Goal: Task Accomplishment & Management: Use online tool/utility

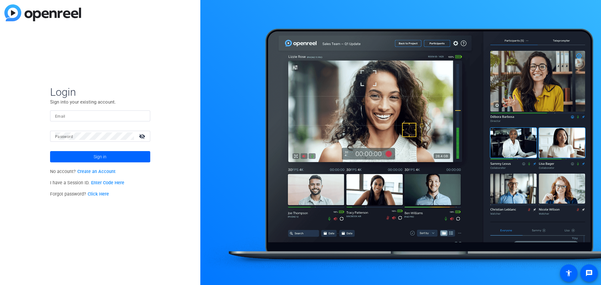
click at [84, 118] on input "Email" at bounding box center [100, 116] width 90 height 8
paste input "branding@guycarp.com"
type input "branding@guycarp.com"
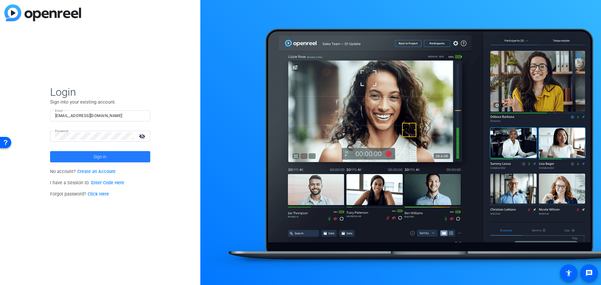
click at [111, 153] on span at bounding box center [100, 156] width 100 height 15
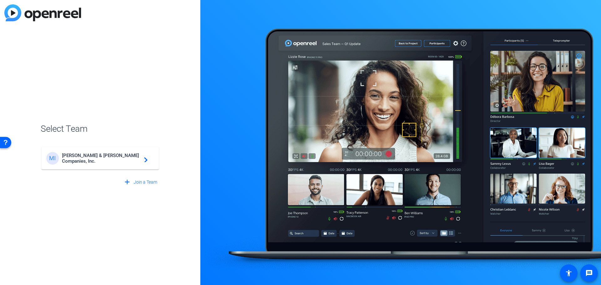
click at [107, 163] on div "MI Marsh & McLennan Companies, Inc. navigate_next" at bounding box center [100, 158] width 108 height 13
click at [107, 163] on div "MI Marsh & McLennan Companies, Inc. navigate_next" at bounding box center [100, 155] width 119 height 30
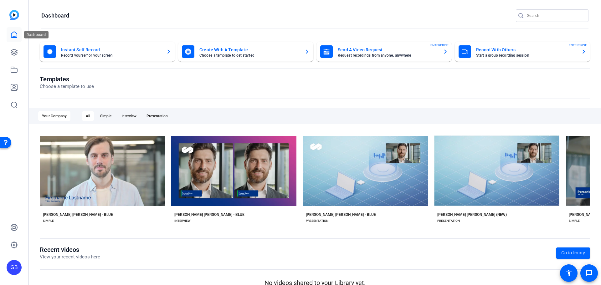
click at [13, 35] on icon at bounding box center [14, 35] width 8 height 8
click at [13, 52] on icon at bounding box center [14, 52] width 6 height 6
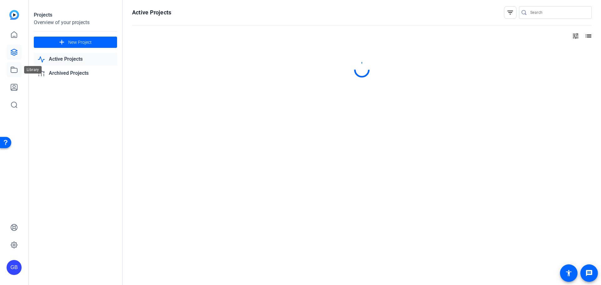
click at [13, 70] on icon at bounding box center [14, 70] width 8 height 8
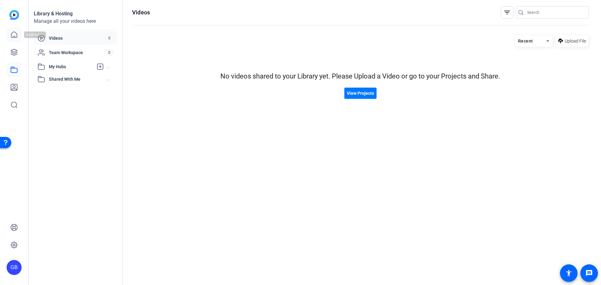
click at [14, 34] on icon at bounding box center [14, 35] width 8 height 8
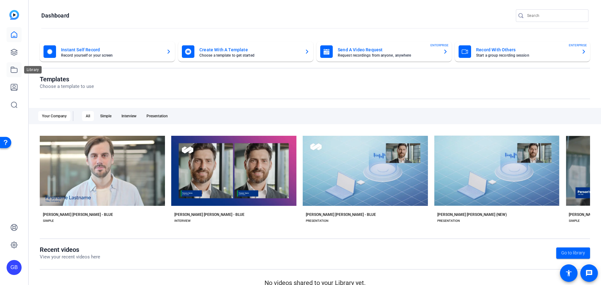
click at [15, 70] on icon at bounding box center [14, 70] width 8 height 8
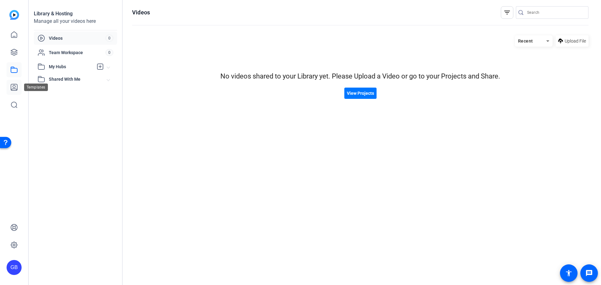
click at [14, 89] on icon at bounding box center [14, 87] width 6 height 6
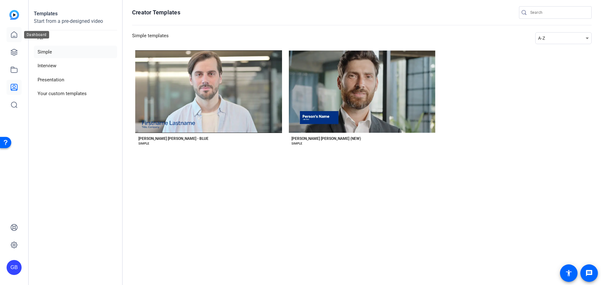
click at [15, 34] on icon at bounding box center [14, 35] width 8 height 8
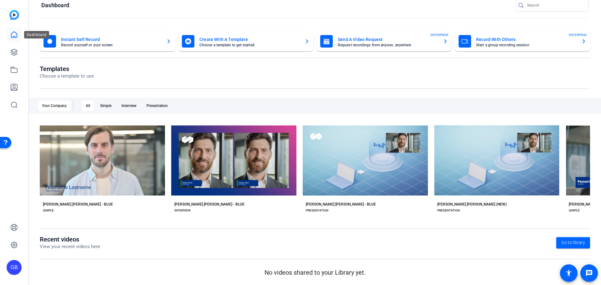
click at [15, 36] on icon at bounding box center [14, 35] width 8 height 8
click at [13, 54] on icon at bounding box center [14, 52] width 8 height 8
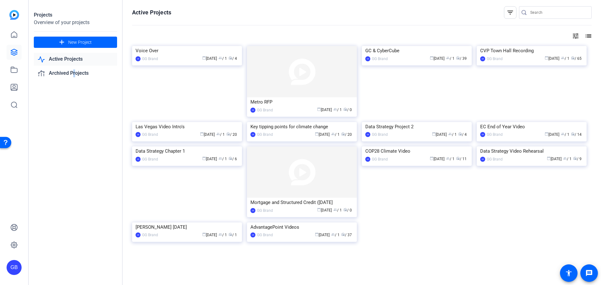
click at [73, 144] on div "Projects Overview of your projects add New Project Active Projects Archived Pro…" at bounding box center [76, 142] width 94 height 285
click at [248, 38] on div "tune list" at bounding box center [361, 36] width 459 height 8
click at [79, 42] on span "New Project" at bounding box center [79, 42] width 23 height 7
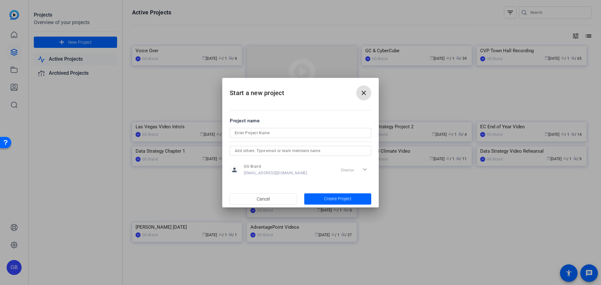
click at [281, 133] on input at bounding box center [300, 133] width 131 height 8
type input "Screen Sharing Demo"
click at [336, 198] on span "Create Project" at bounding box center [338, 199] width 28 height 7
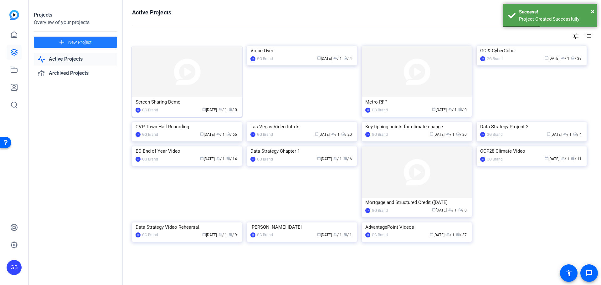
click at [204, 68] on img at bounding box center [187, 71] width 110 height 51
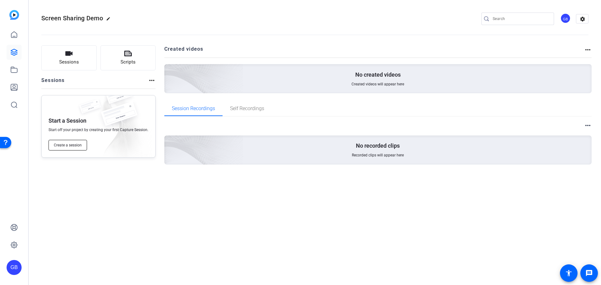
click at [79, 142] on button "Create a session" at bounding box center [67, 145] width 38 height 11
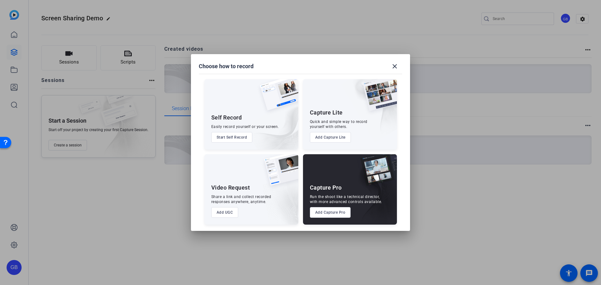
click at [329, 212] on button "Add Capture Pro" at bounding box center [330, 212] width 41 height 11
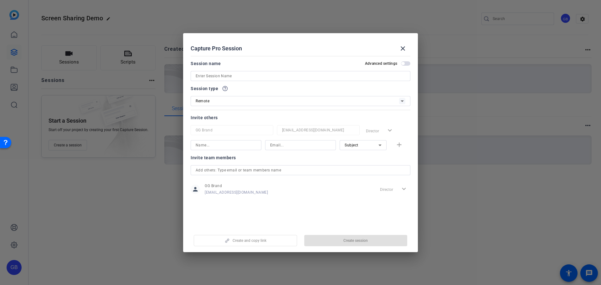
drag, startPoint x: 292, startPoint y: 213, endPoint x: 314, endPoint y: 213, distance: 21.6
click at [294, 213] on mat-dialog-content "Session name Advanced settings Session type help_outline Remote Invite others G…" at bounding box center [300, 141] width 235 height 174
click at [394, 105] on div "Remote" at bounding box center [301, 101] width 210 height 10
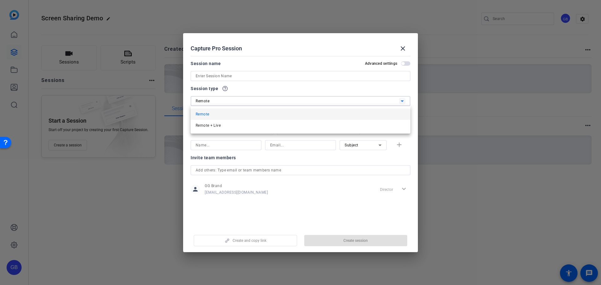
click at [394, 105] on div at bounding box center [300, 142] width 601 height 285
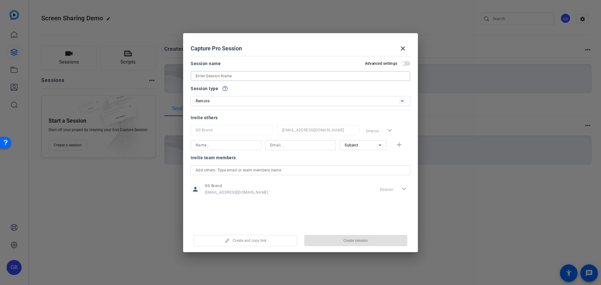
click at [229, 74] on input at bounding box center [301, 76] width 210 height 8
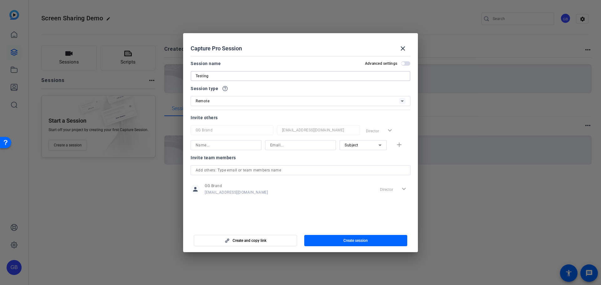
type input "Testing"
click at [332, 244] on span "button" at bounding box center [355, 240] width 103 height 15
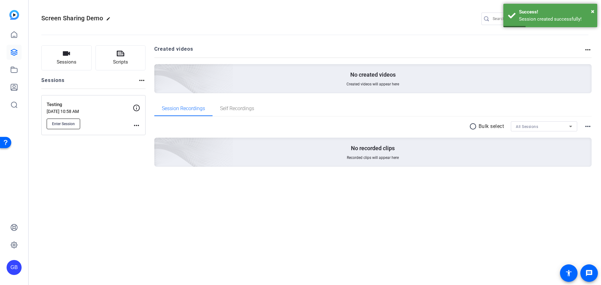
click at [70, 125] on span "Enter Session" at bounding box center [63, 123] width 23 height 5
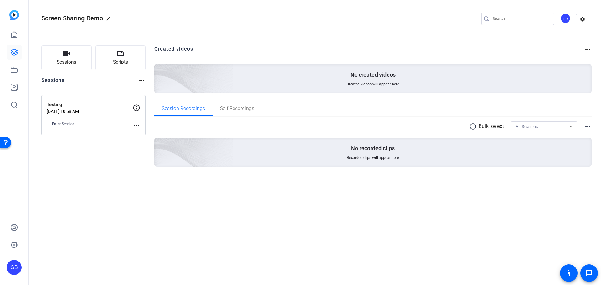
click at [363, 220] on div "Screen Sharing Demo edit GB settings Sessions Scripts Sessions more_horiz Testi…" at bounding box center [315, 142] width 572 height 285
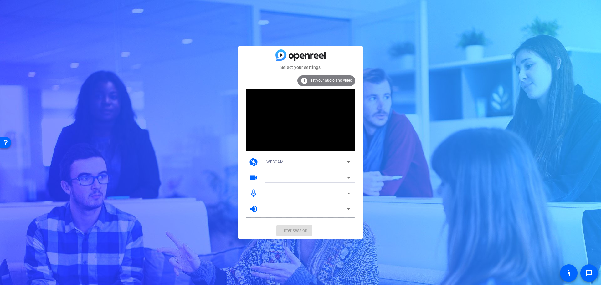
click at [315, 163] on div "WEBCAM" at bounding box center [306, 162] width 81 height 8
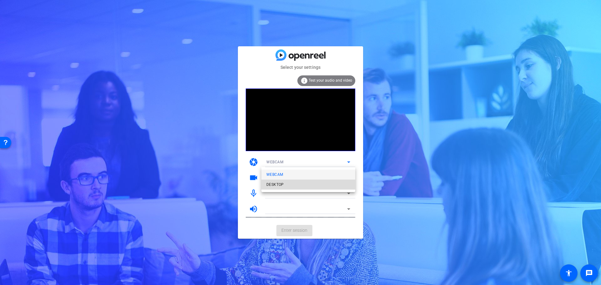
click at [298, 184] on mat-option "DESKTOP" at bounding box center [308, 185] width 94 height 10
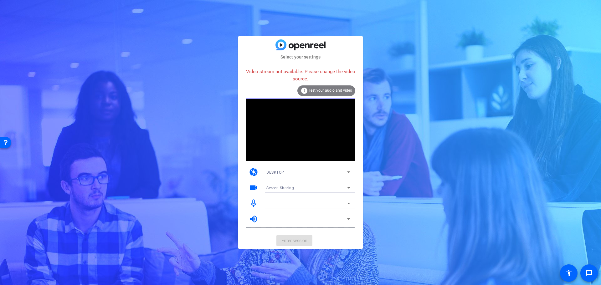
click at [323, 52] on div "Select your settings Video stream not available. Please change the video source…" at bounding box center [300, 142] width 125 height 212
click at [325, 90] on span "Test your audio and video" at bounding box center [329, 90] width 43 height 4
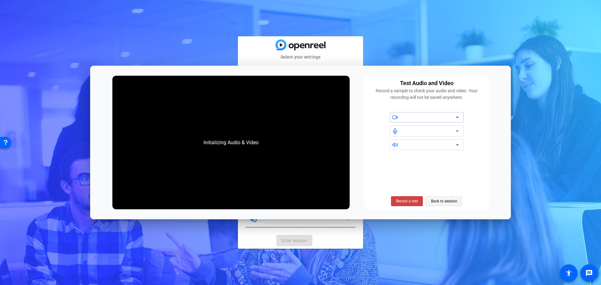
click at [444, 201] on span "Back to session" at bounding box center [444, 201] width 26 height 12
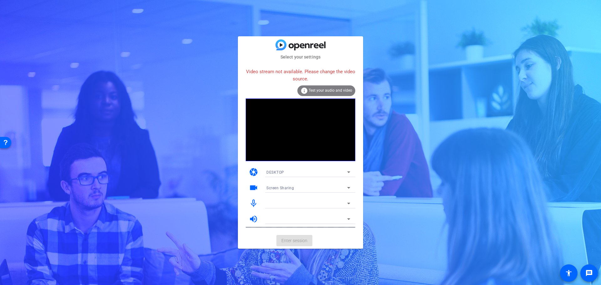
click at [289, 184] on mat-select "Screen Sharing" at bounding box center [308, 188] width 84 height 8
click at [287, 200] on span "Screen Sharing" at bounding box center [279, 200] width 27 height 8
click at [295, 172] on div "DESKTOP" at bounding box center [306, 172] width 81 height 8
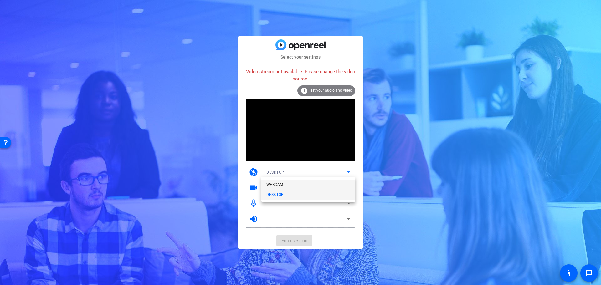
click at [287, 183] on mat-option "WEBCAM" at bounding box center [308, 185] width 94 height 10
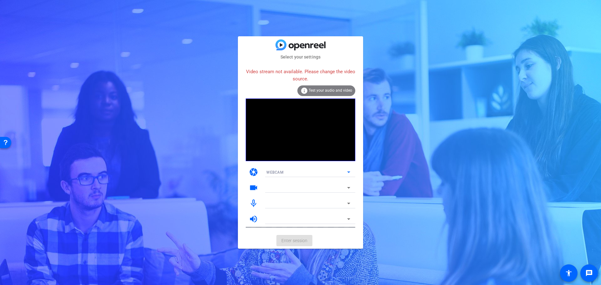
click at [293, 172] on div "WEBCAM" at bounding box center [306, 172] width 81 height 8
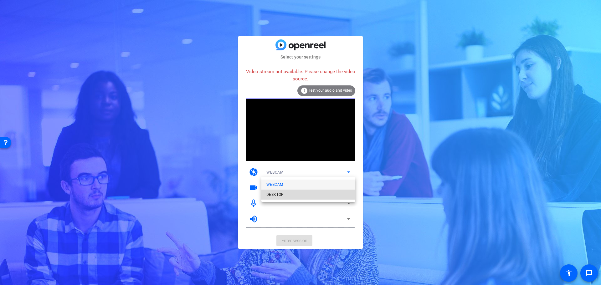
click at [283, 193] on span "DESKTOP" at bounding box center [275, 195] width 18 height 8
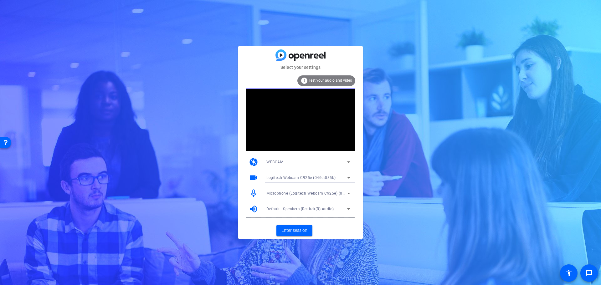
click at [335, 162] on div "WEBCAM" at bounding box center [306, 162] width 81 height 8
click at [284, 181] on mat-option "DESKTOP" at bounding box center [308, 185] width 94 height 10
click at [294, 227] on span at bounding box center [294, 230] width 36 height 15
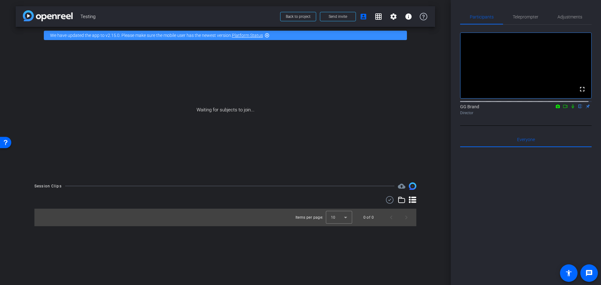
click at [269, 131] on div "Waiting for subjects to join..." at bounding box center [225, 110] width 419 height 132
click at [109, 113] on div "Waiting for subjects to join..." at bounding box center [225, 110] width 419 height 132
drag, startPoint x: 381, startPoint y: 106, endPoint x: 440, endPoint y: 70, distance: 69.1
click at [383, 106] on div "Waiting for subjects to join..." at bounding box center [225, 110] width 419 height 132
click at [527, 16] on span "Teleprompter" at bounding box center [525, 17] width 26 height 4
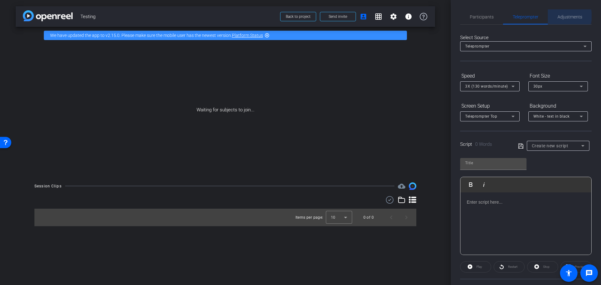
click at [567, 16] on span "Adjustments" at bounding box center [569, 17] width 25 height 4
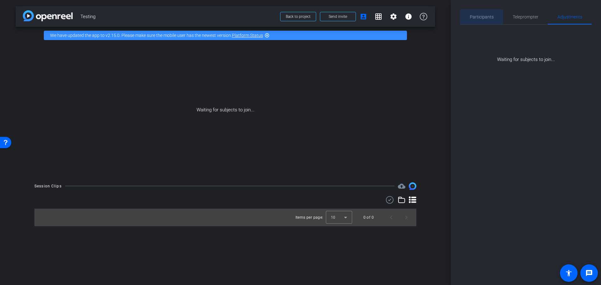
click at [477, 15] on span "Participants" at bounding box center [482, 17] width 24 height 4
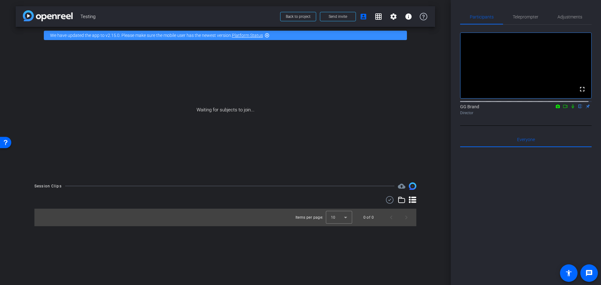
click at [514, 73] on video at bounding box center [525, 65] width 131 height 65
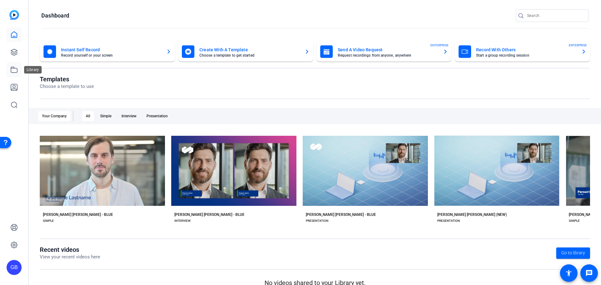
click at [13, 69] on icon at bounding box center [14, 70] width 8 height 8
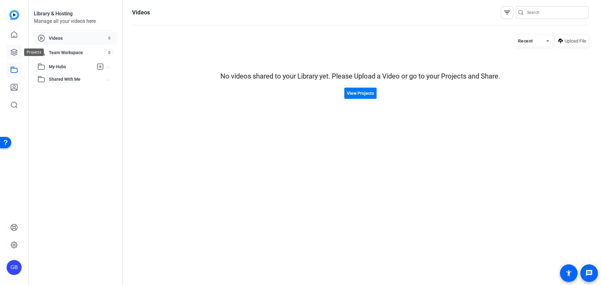
click at [16, 53] on icon at bounding box center [14, 52] width 6 height 6
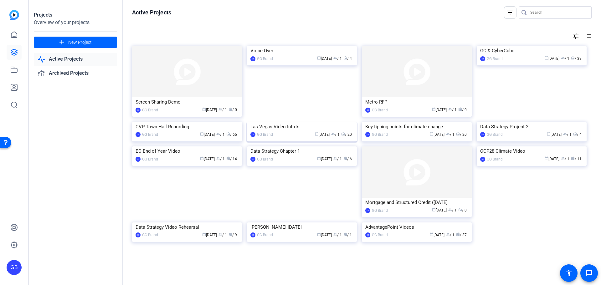
scroll to position [31, 0]
click at [188, 122] on img at bounding box center [187, 122] width 110 height 0
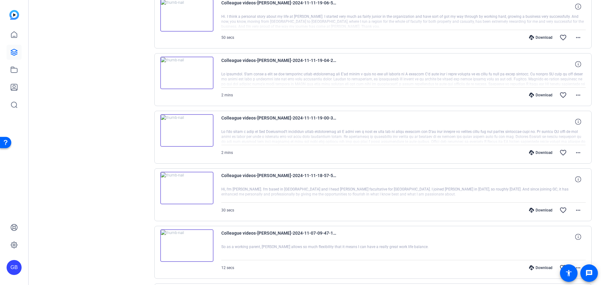
scroll to position [438, 0]
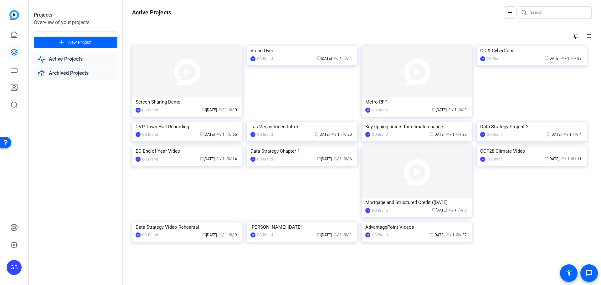
scroll to position [33, 0]
click at [57, 73] on link "Archived Projects" at bounding box center [75, 73] width 83 height 13
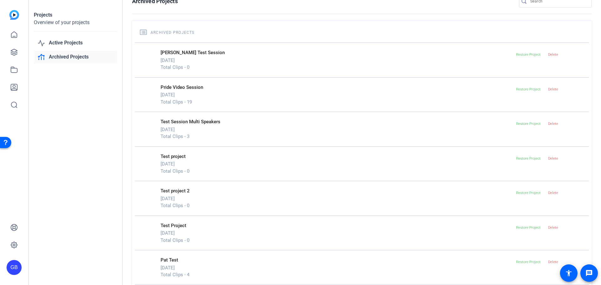
scroll to position [31, 0]
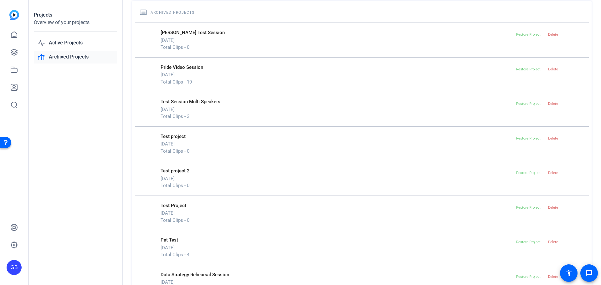
click at [176, 66] on p "Pride Video Session" at bounding box center [337, 67] width 353 height 7
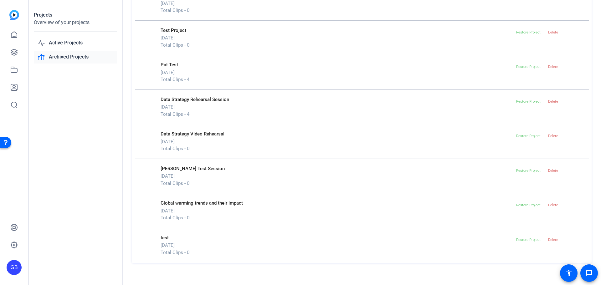
scroll to position [0, 0]
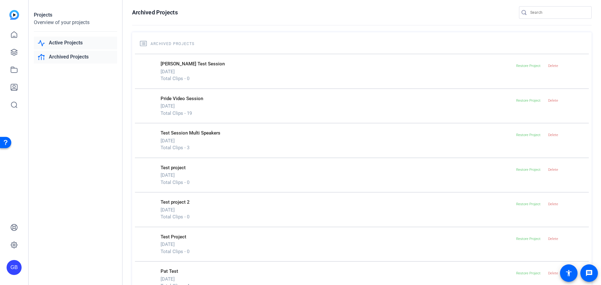
click at [59, 42] on link "Active Projects" at bounding box center [75, 43] width 83 height 13
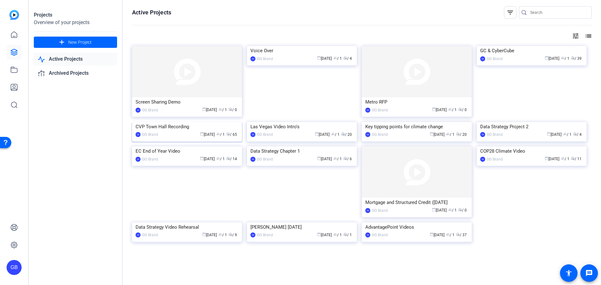
scroll to position [94, 0]
click at [271, 146] on img at bounding box center [302, 146] width 110 height 0
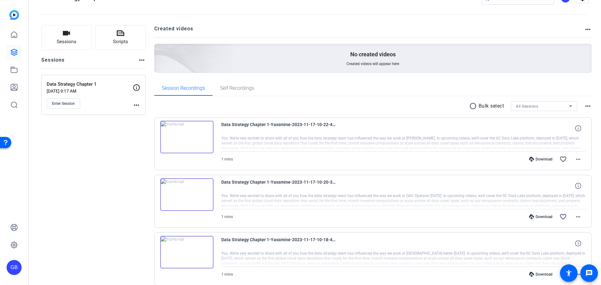
scroll to position [31, 0]
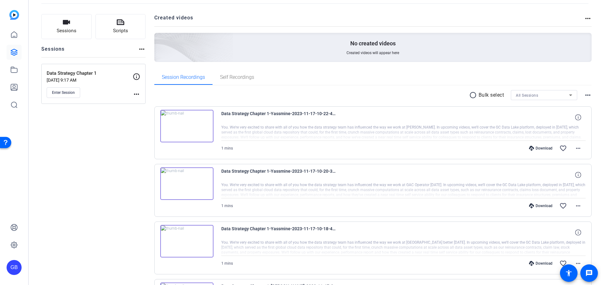
click at [186, 124] on img at bounding box center [186, 126] width 53 height 33
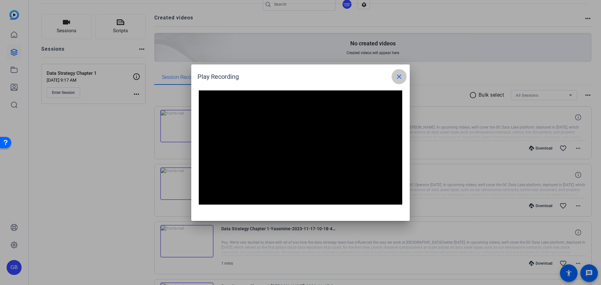
click at [399, 76] on mat-icon "close" at bounding box center [399, 77] width 8 height 8
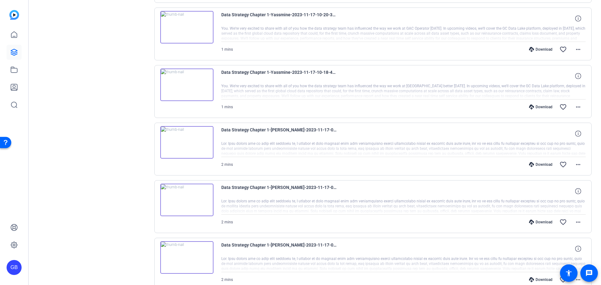
scroll to position [0, 0]
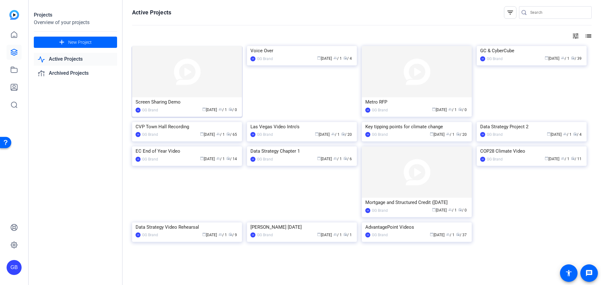
click at [152, 76] on img at bounding box center [187, 71] width 110 height 51
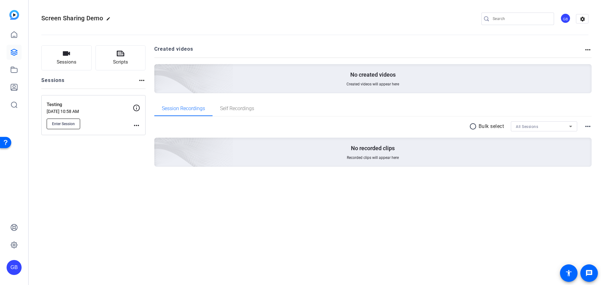
click at [61, 122] on span "Enter Session" at bounding box center [63, 123] width 23 height 5
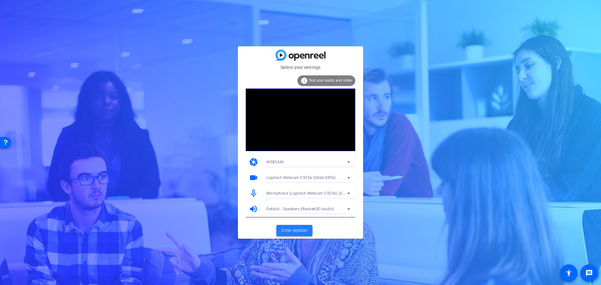
click at [293, 228] on span "Enter session" at bounding box center [294, 230] width 26 height 7
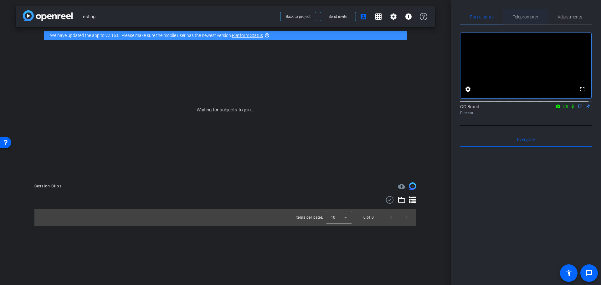
click at [532, 17] on span "Teleprompter" at bounding box center [525, 17] width 26 height 4
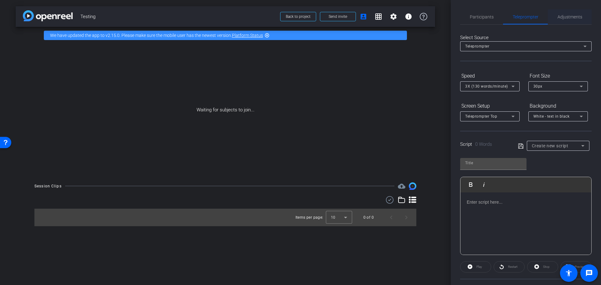
click at [569, 19] on span "Adjustments" at bounding box center [569, 16] width 25 height 15
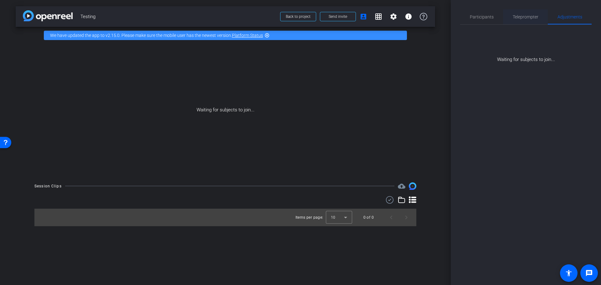
click at [529, 13] on span "Teleprompter" at bounding box center [525, 16] width 26 height 15
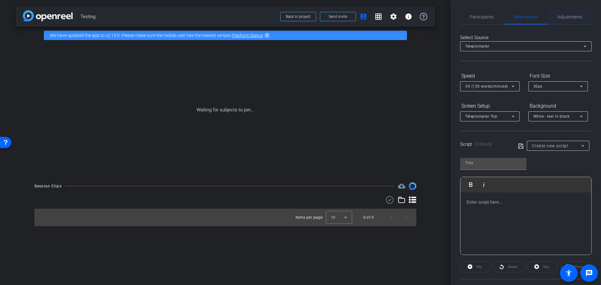
click at [568, 16] on span "Adjustments" at bounding box center [569, 17] width 25 height 4
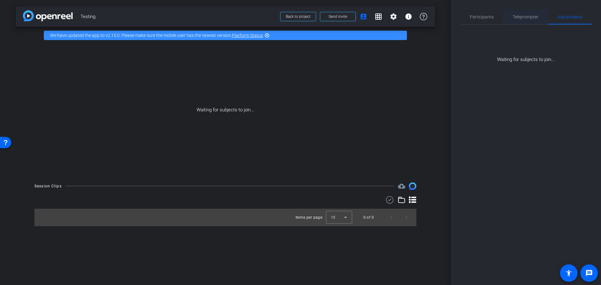
click at [528, 18] on span "Teleprompter" at bounding box center [525, 17] width 26 height 4
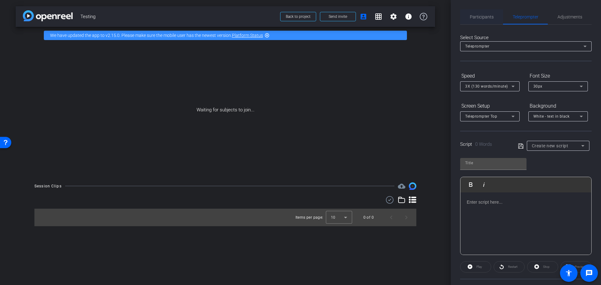
click at [481, 18] on span "Participants" at bounding box center [482, 17] width 24 height 4
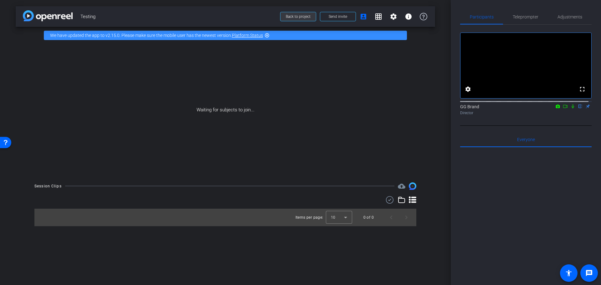
click at [291, 17] on span "Back to project" at bounding box center [298, 16] width 25 height 4
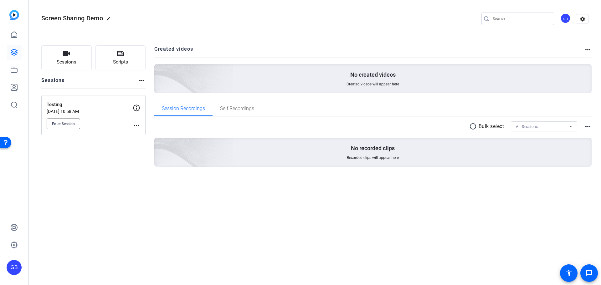
click at [69, 124] on span "Enter Session" at bounding box center [63, 123] width 23 height 5
click at [85, 175] on div "Sessions Scripts Sessions more_horiz Testing Oct 02, 2025 @ 10:58 AM Enter Sess…" at bounding box center [93, 115] width 104 height 141
drag, startPoint x: 114, startPoint y: 201, endPoint x: 117, endPoint y: 198, distance: 4.2
click at [116, 199] on div "Screen Sharing Demo edit GB settings Sessions Scripts Sessions more_horiz Testi…" at bounding box center [315, 142] width 572 height 285
click at [62, 57] on button "Sessions" at bounding box center [66, 57] width 50 height 25
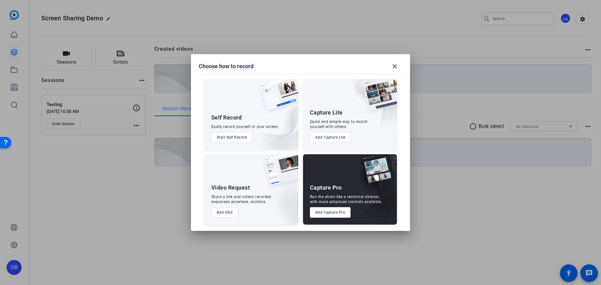
click at [239, 137] on button "Start Self Record" at bounding box center [231, 137] width 41 height 11
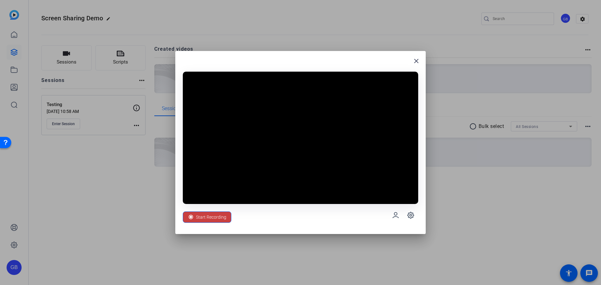
click at [214, 218] on span "Start Recording" at bounding box center [211, 217] width 30 height 12
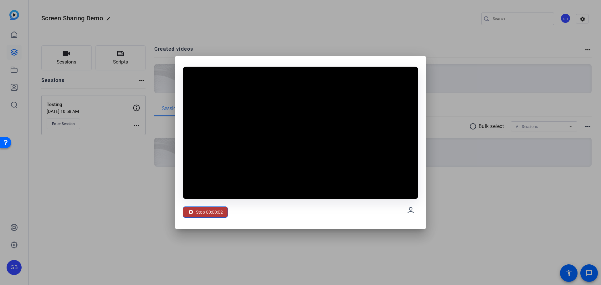
click at [207, 216] on span "Stop 00:00:02" at bounding box center [209, 212] width 27 height 12
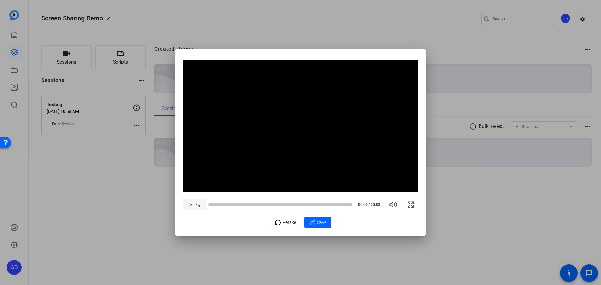
click at [196, 204] on span "Play" at bounding box center [198, 205] width 6 height 4
click at [194, 204] on span "Pause" at bounding box center [197, 205] width 8 height 4
click at [102, 174] on div at bounding box center [300, 142] width 601 height 285
click at [418, 226] on div "Video Player is loading. Play Video Play Mute Current Time 0:00 / Duration 0:02…" at bounding box center [300, 142] width 250 height 186
click at [275, 221] on icon at bounding box center [278, 223] width 6 height 8
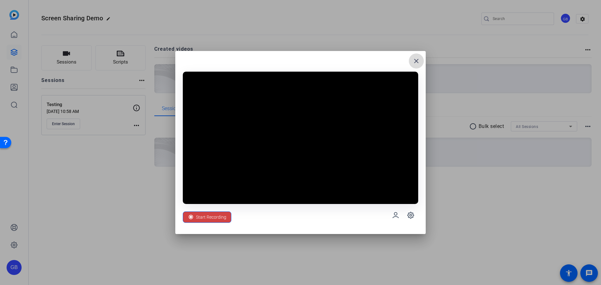
click at [415, 60] on mat-icon "close" at bounding box center [416, 61] width 8 height 8
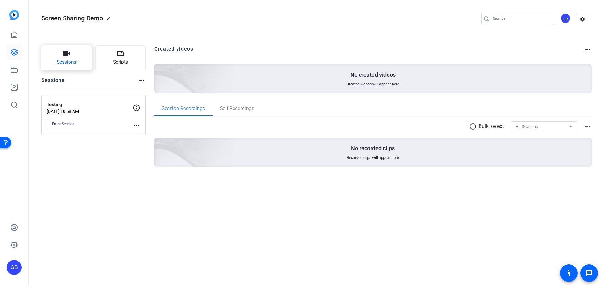
click at [71, 55] on button "Sessions" at bounding box center [66, 57] width 50 height 25
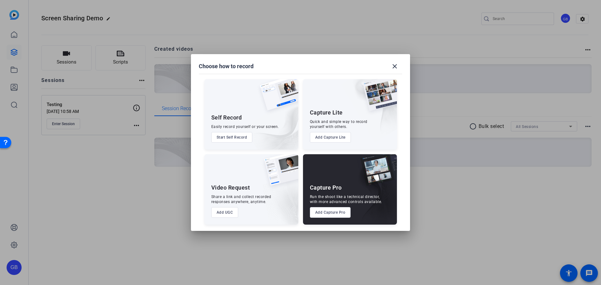
click at [236, 136] on button "Start Self Record" at bounding box center [231, 137] width 41 height 11
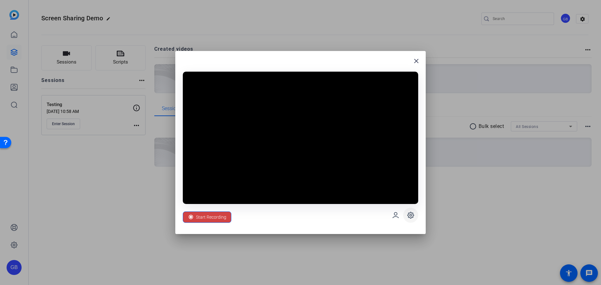
click at [408, 214] on icon at bounding box center [411, 216] width 8 height 8
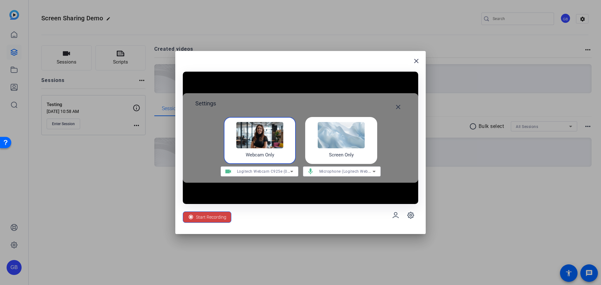
click at [342, 134] on img at bounding box center [341, 135] width 47 height 26
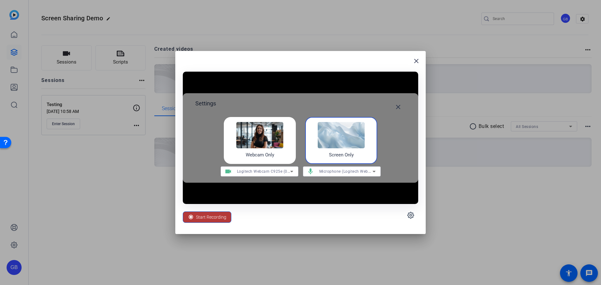
click at [218, 214] on span "Start Recording" at bounding box center [211, 217] width 30 height 12
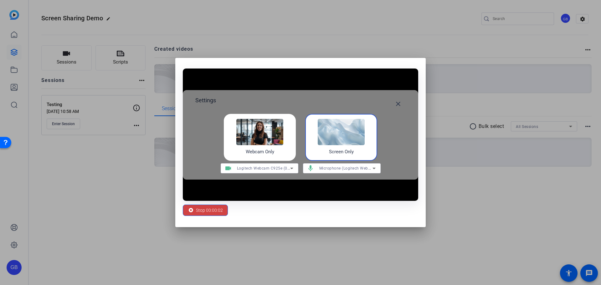
click at [342, 149] on h4 "Screen Only" at bounding box center [341, 151] width 25 height 7
click at [206, 212] on span "Stop 00:00:25" at bounding box center [209, 210] width 27 height 12
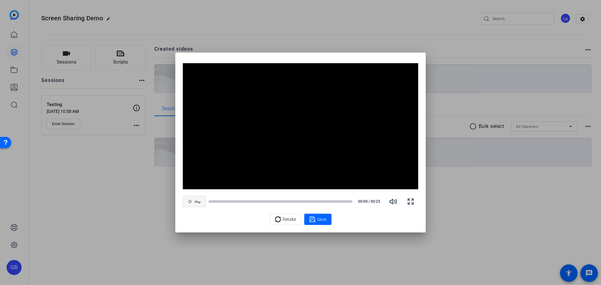
click at [196, 201] on span "Play" at bounding box center [198, 202] width 6 height 4
click at [323, 222] on span "Save" at bounding box center [321, 219] width 9 height 7
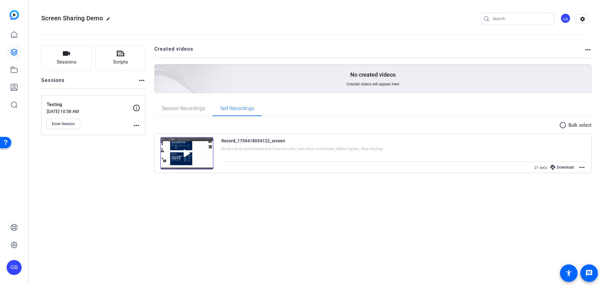
click at [585, 166] on div "Record_1759418054122_screen So let's draw some boxes that have no color. Let's …" at bounding box center [373, 153] width 437 height 39
click at [583, 167] on mat-icon "more_horiz" at bounding box center [582, 168] width 8 height 8
click at [562, 175] on span "Edit Video" at bounding box center [567, 175] width 28 height 8
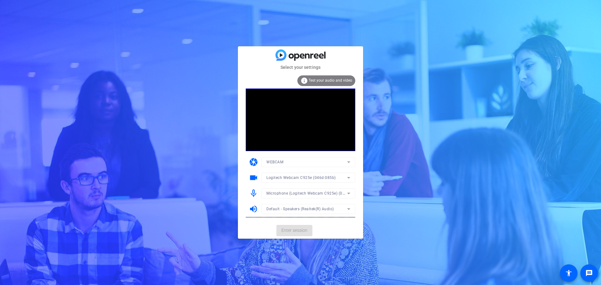
drag, startPoint x: 136, startPoint y: 119, endPoint x: 100, endPoint y: 1, distance: 123.8
click at [136, 119] on div "Select your settings info Test your audio and video camera WEBCAM videocam Logi…" at bounding box center [300, 142] width 601 height 285
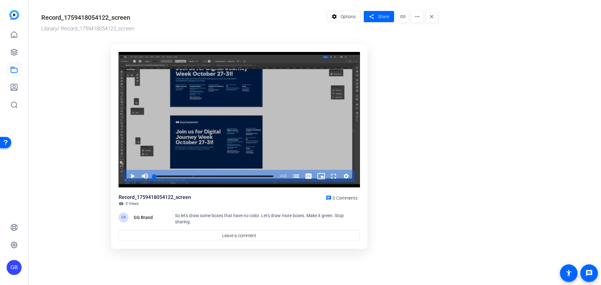
click at [249, 77] on div "Video Player" at bounding box center [239, 120] width 241 height 136
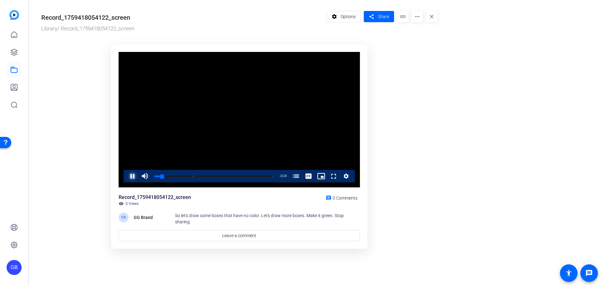
click at [126, 173] on span "Video Player" at bounding box center [126, 176] width 0 height 13
click at [340, 17] on span at bounding box center [343, 16] width 33 height 15
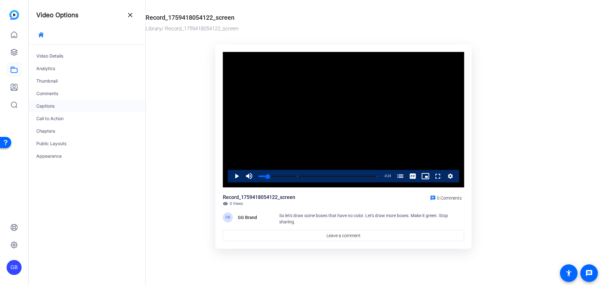
click at [52, 105] on div "Captions" at bounding box center [87, 106] width 116 height 13
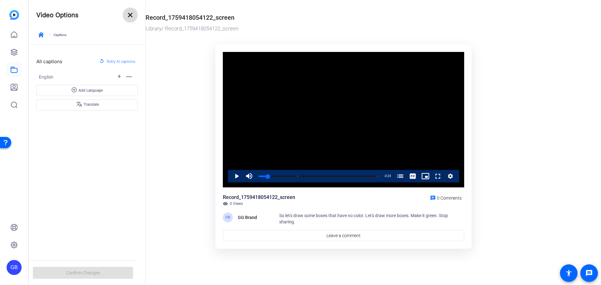
click at [131, 16] on mat-icon "close" at bounding box center [130, 15] width 8 height 8
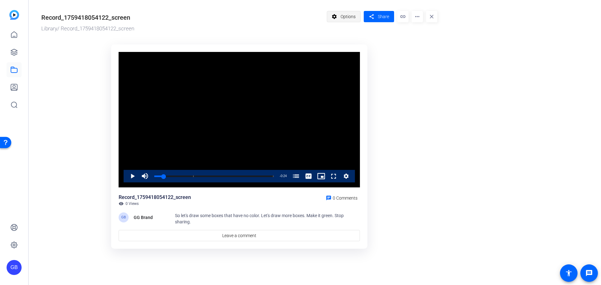
click at [343, 16] on span "Options" at bounding box center [347, 17] width 15 height 12
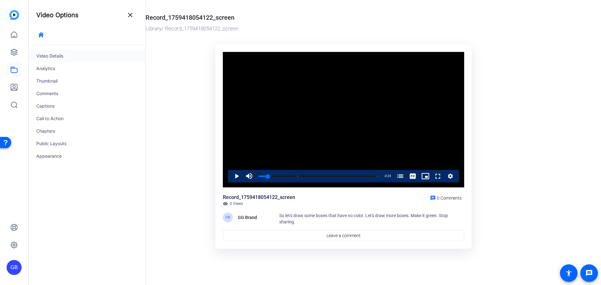
click at [47, 55] on div "Video Details" at bounding box center [87, 56] width 116 height 13
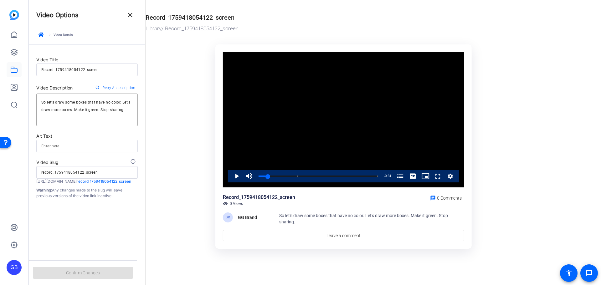
click at [165, 91] on ktd-grid "Video Player is loading. Play Video Play Mute Current Time 0:01 / Duration 0:25…" at bounding box center [343, 147] width 396 height 213
click at [485, 105] on ktd-grid "Video Player is loading. Play Video Play Mute Current Time 0:01 / Duration 0:25…" at bounding box center [343, 147] width 396 height 213
click at [129, 13] on mat-icon "close" at bounding box center [130, 15] width 8 height 8
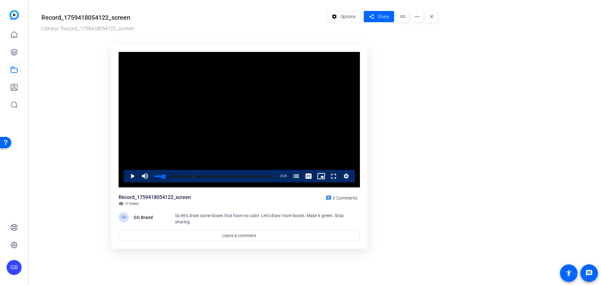
click at [420, 17] on mat-icon "more_horiz" at bounding box center [416, 16] width 11 height 11
click at [347, 17] on div at bounding box center [300, 142] width 601 height 285
click at [347, 15] on span "Options" at bounding box center [347, 17] width 15 height 12
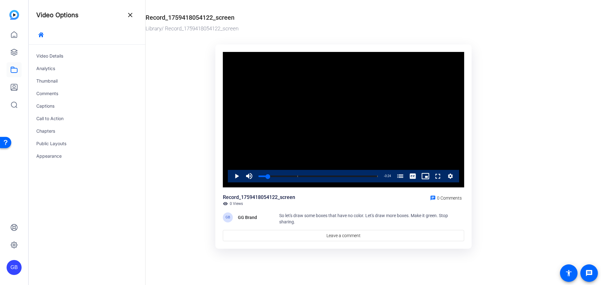
click at [300, 93] on video "Video Player" at bounding box center [343, 120] width 241 height 136
click at [448, 176] on icon "Video Player" at bounding box center [450, 176] width 6 height 8
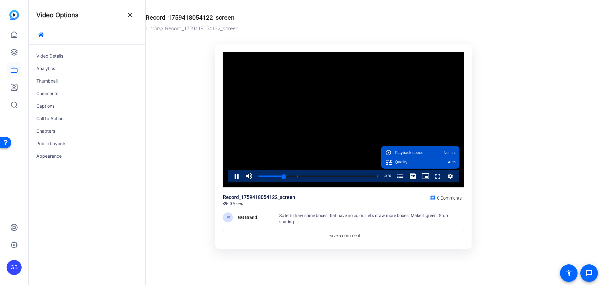
click at [483, 169] on ktd-grid "Video Player is loading. Play Video Pause Mute Current Time 0:05 / Duration 0:2…" at bounding box center [343, 147] width 396 height 213
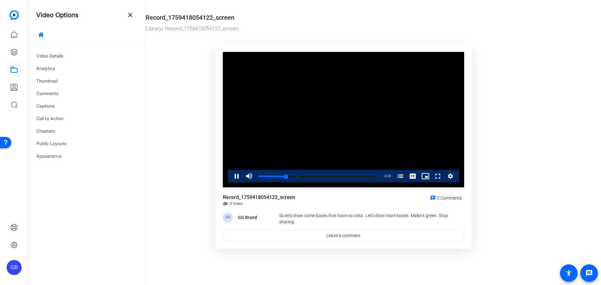
click at [267, 120] on video "Video Player" at bounding box center [343, 120] width 241 height 136
click at [57, 119] on div "Call to Action" at bounding box center [87, 118] width 116 height 13
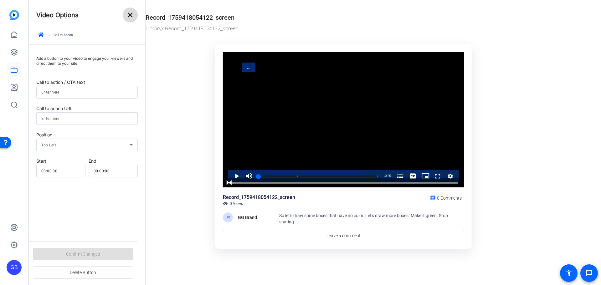
click at [130, 15] on mat-icon "close" at bounding box center [130, 15] width 8 height 8
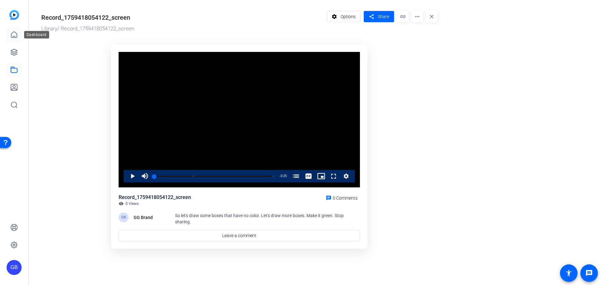
click at [12, 32] on icon at bounding box center [14, 35] width 8 height 8
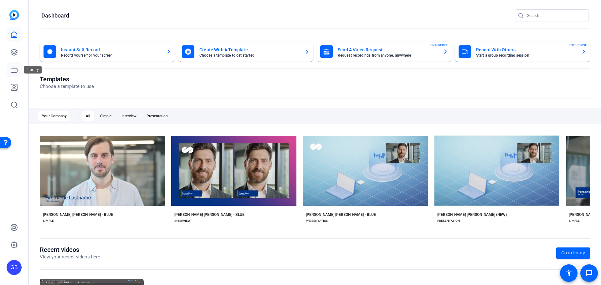
click at [12, 66] on link at bounding box center [14, 69] width 15 height 15
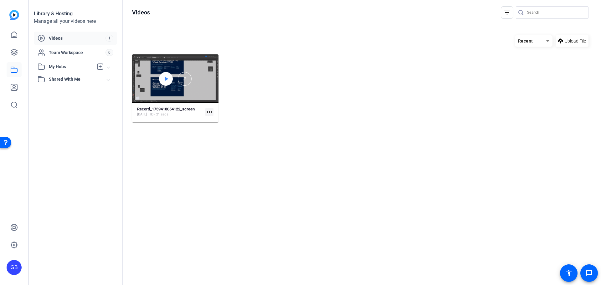
click at [168, 83] on div at bounding box center [166, 79] width 14 height 14
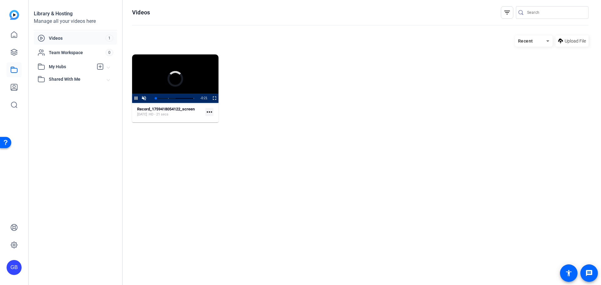
click at [170, 80] on video "Video Player" at bounding box center [175, 78] width 86 height 48
click at [209, 112] on mat-icon "more_horiz" at bounding box center [209, 112] width 8 height 8
click at [177, 126] on div at bounding box center [300, 142] width 601 height 285
click at [210, 112] on mat-icon "more_horiz" at bounding box center [209, 112] width 8 height 8
click at [159, 145] on div at bounding box center [300, 142] width 601 height 285
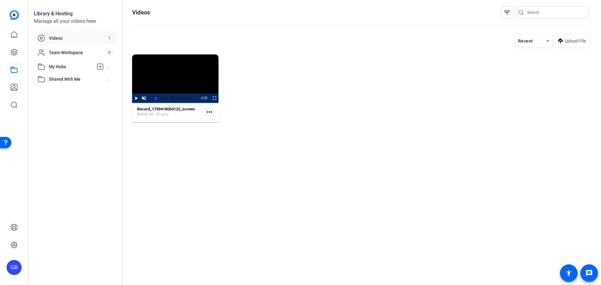
drag, startPoint x: 126, startPoint y: 142, endPoint x: 120, endPoint y: 137, distance: 7.6
click at [125, 140] on div "Videos filter_list Recent Upload File Video Player is loading. Play Video Play …" at bounding box center [360, 142] width 475 height 285
click at [157, 26] on openreel-divider-bar at bounding box center [360, 25] width 456 height 13
click at [94, 34] on div "Videos 1" at bounding box center [75, 38] width 83 height 13
drag, startPoint x: 87, startPoint y: 119, endPoint x: 73, endPoint y: 105, distance: 19.2
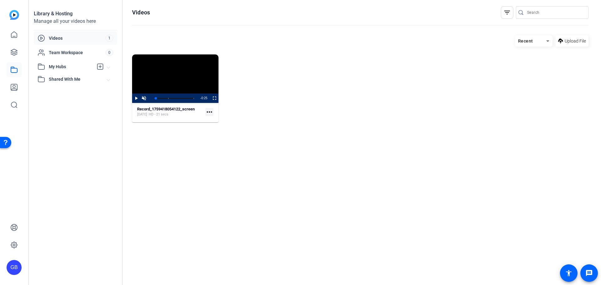
click at [86, 118] on div "Library & Hosting Manage all your videos here Videos 1 Team Workspace 0 My Hubs…" at bounding box center [76, 142] width 94 height 285
drag, startPoint x: 79, startPoint y: 129, endPoint x: 76, endPoint y: 125, distance: 5.1
click at [79, 128] on div "Library & Hosting Manage all your videos here Videos 1 Team Workspace 0 My Hubs…" at bounding box center [76, 142] width 94 height 285
drag, startPoint x: 14, startPoint y: 72, endPoint x: 15, endPoint y: 77, distance: 5.4
click at [14, 72] on icon at bounding box center [14, 70] width 8 height 8
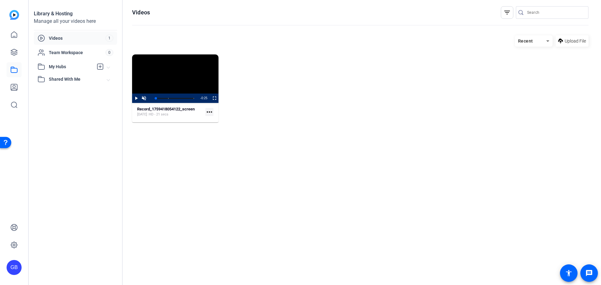
drag, startPoint x: 219, startPoint y: 134, endPoint x: 219, endPoint y: 128, distance: 5.6
click at [219, 131] on hosting-listing "Recent Upload File Video Player is loading. Play Video Play Unmute Current Time…" at bounding box center [360, 153] width 456 height 243
click at [173, 67] on video "Video Player" at bounding box center [175, 78] width 86 height 48
click at [156, 110] on strong "Record_1759418054122_screen" at bounding box center [166, 109] width 58 height 5
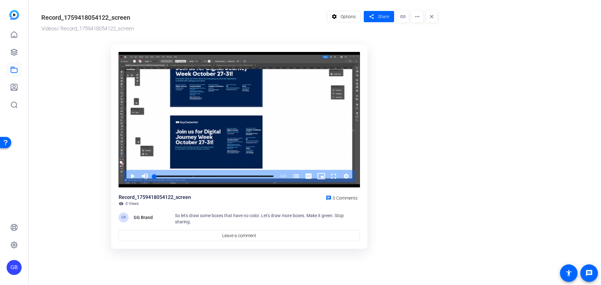
click at [418, 18] on mat-icon "more_horiz" at bounding box center [416, 16] width 11 height 11
click at [343, 14] on div at bounding box center [300, 142] width 601 height 285
click at [333, 20] on mat-icon "settings" at bounding box center [334, 17] width 8 height 12
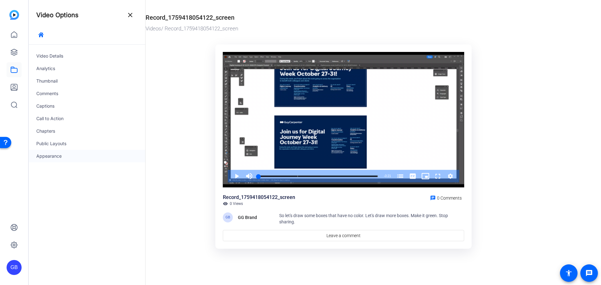
click at [54, 155] on div "Appearance" at bounding box center [87, 156] width 116 height 13
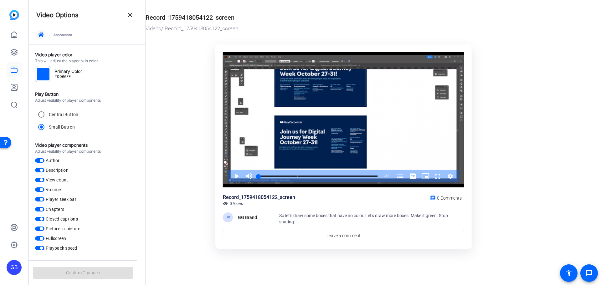
click at [42, 34] on icon "button" at bounding box center [40, 34] width 5 height 5
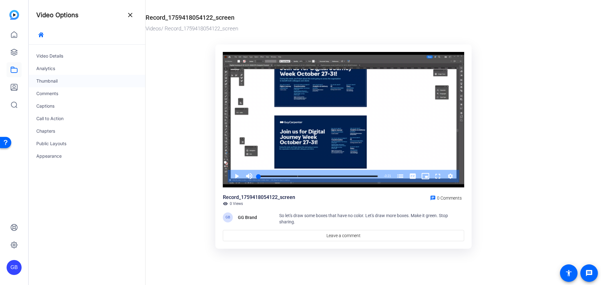
click at [49, 81] on div "Thumbnail" at bounding box center [87, 81] width 116 height 13
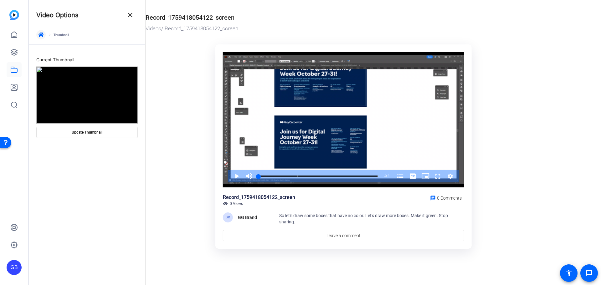
click at [42, 36] on icon "button" at bounding box center [40, 34] width 5 height 5
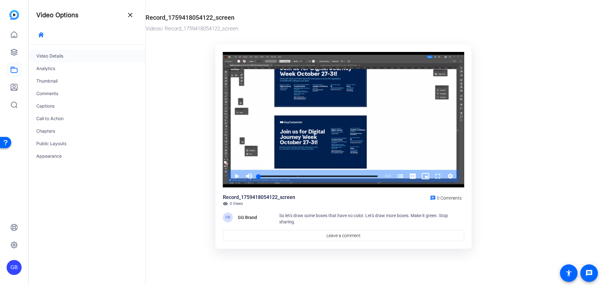
click at [54, 54] on div "Video Details" at bounding box center [87, 56] width 116 height 13
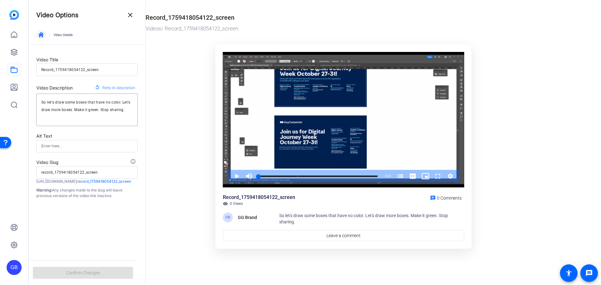
click at [40, 36] on icon "button" at bounding box center [40, 34] width 5 height 5
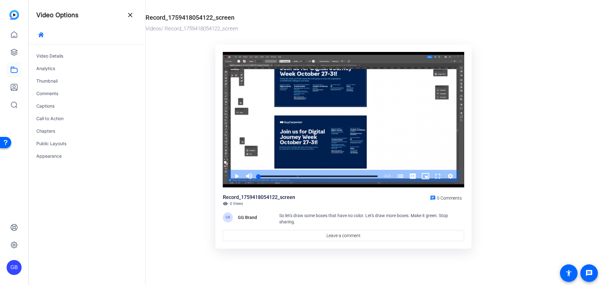
drag, startPoint x: 381, startPoint y: 19, endPoint x: 374, endPoint y: 20, distance: 6.9
click at [381, 19] on div "Record_1759418054122_screen" at bounding box center [341, 16] width 393 height 11
click at [15, 88] on icon at bounding box center [14, 87] width 6 height 6
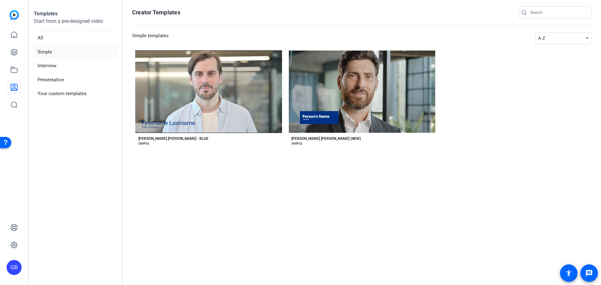
click at [44, 51] on li "Simple" at bounding box center [75, 52] width 83 height 13
click at [46, 66] on li "Interview" at bounding box center [75, 65] width 83 height 13
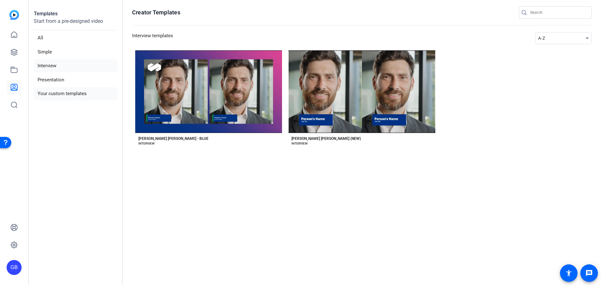
click at [50, 95] on li "Your custom templates" at bounding box center [75, 93] width 83 height 13
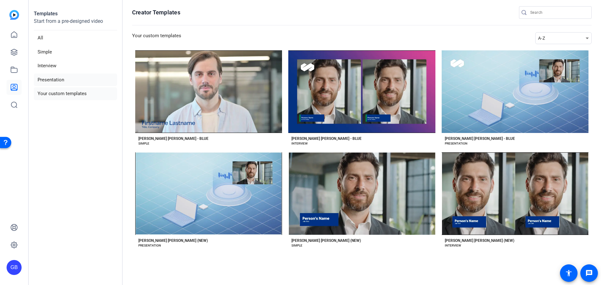
click at [51, 78] on li "Presentation" at bounding box center [75, 80] width 83 height 13
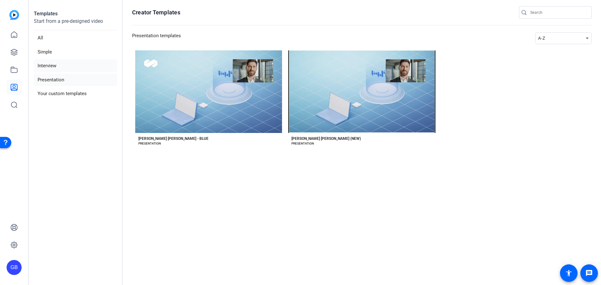
click at [44, 64] on li "Interview" at bounding box center [75, 65] width 83 height 13
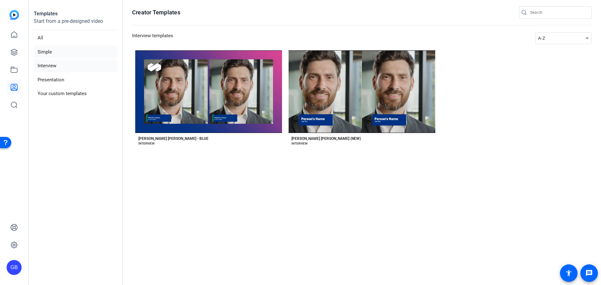
click at [44, 53] on li "Simple" at bounding box center [75, 52] width 83 height 13
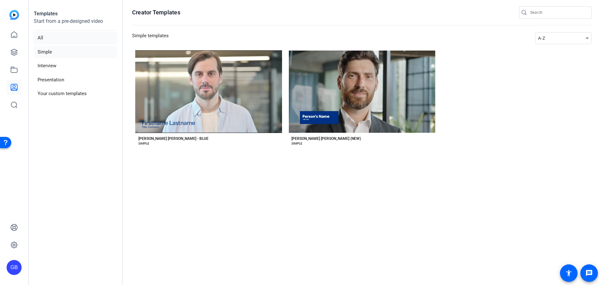
click at [41, 37] on li "All" at bounding box center [75, 38] width 83 height 13
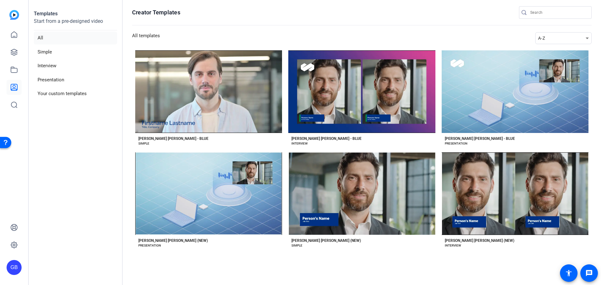
click at [43, 39] on li "All" at bounding box center [75, 38] width 83 height 13
click at [40, 37] on li "All" at bounding box center [75, 38] width 83 height 13
click at [12, 70] on icon at bounding box center [14, 70] width 8 height 8
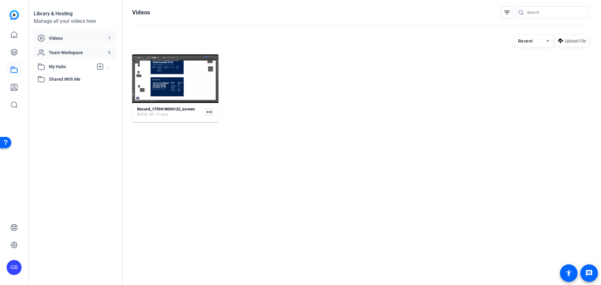
click at [59, 54] on span "Team Workspace" at bounding box center [77, 52] width 57 height 6
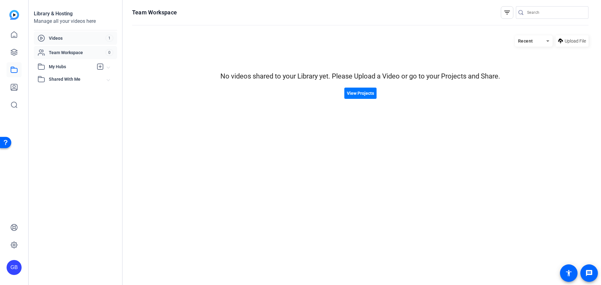
click at [84, 36] on span "Videos" at bounding box center [77, 38] width 57 height 6
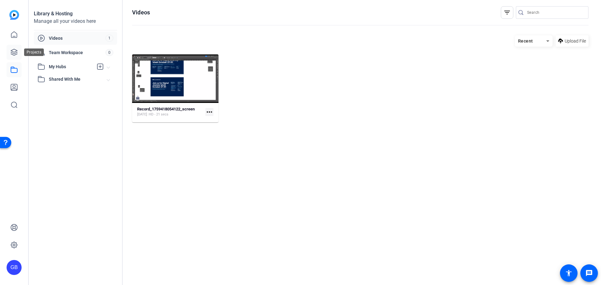
click at [12, 54] on icon at bounding box center [14, 52] width 8 height 8
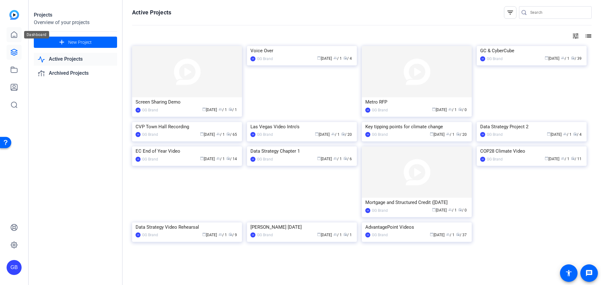
click at [17, 36] on icon at bounding box center [14, 35] width 6 height 6
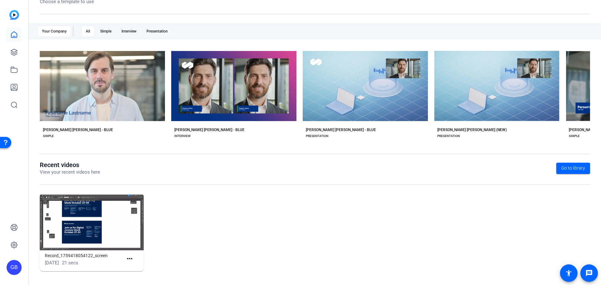
click at [188, 219] on div "Record_1759418054122_screen [DATE] 21 secs more_horiz" at bounding box center [315, 235] width 550 height 84
click at [13, 69] on icon at bounding box center [14, 70] width 6 height 6
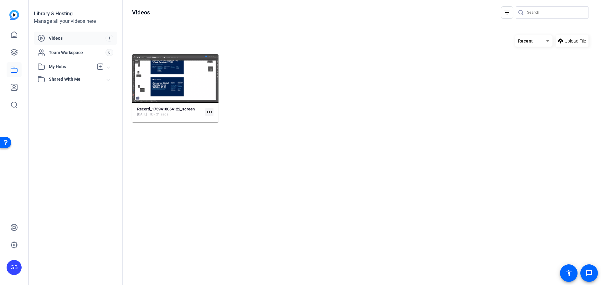
click at [68, 35] on span "Videos" at bounding box center [77, 38] width 57 height 6
click at [96, 37] on span "Videos" at bounding box center [77, 38] width 57 height 6
click at [108, 38] on span "1" at bounding box center [109, 38] width 8 height 7
click at [13, 35] on icon at bounding box center [14, 35] width 8 height 8
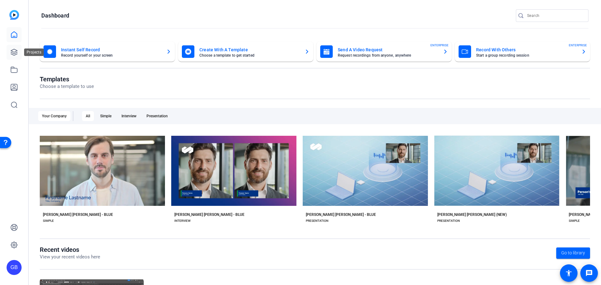
click at [13, 49] on icon at bounding box center [14, 52] width 8 height 8
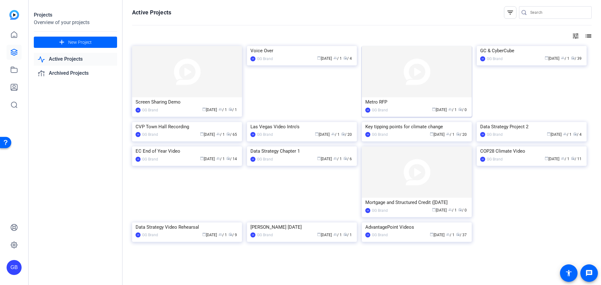
scroll to position [96, 0]
click at [12, 32] on icon at bounding box center [14, 35] width 8 height 8
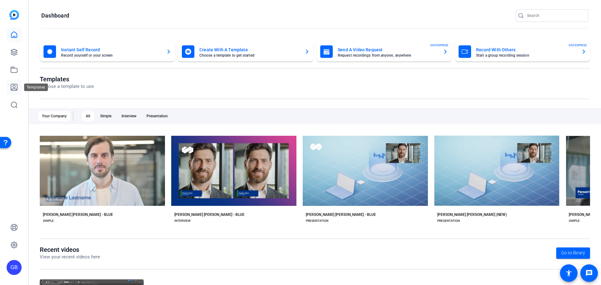
click at [12, 88] on icon at bounding box center [14, 88] width 8 height 8
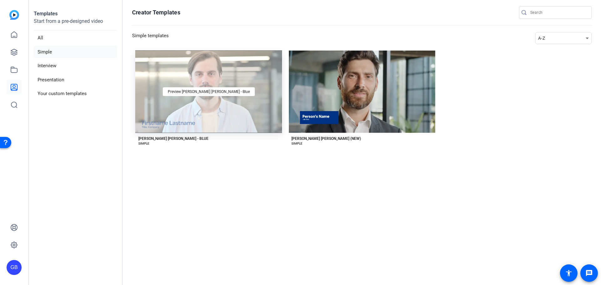
click at [217, 113] on div "Preview [PERSON_NAME] [PERSON_NAME] - Blue" at bounding box center [208, 91] width 147 height 83
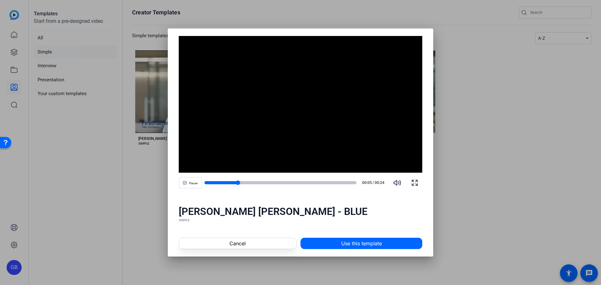
click at [254, 183] on div at bounding box center [280, 182] width 152 height 3
click at [264, 158] on video "Video Player" at bounding box center [301, 104] width 244 height 137
click at [506, 131] on div at bounding box center [300, 142] width 601 height 285
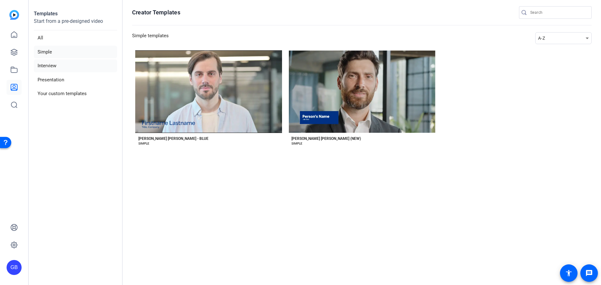
click at [48, 66] on li "Interview" at bounding box center [75, 65] width 83 height 13
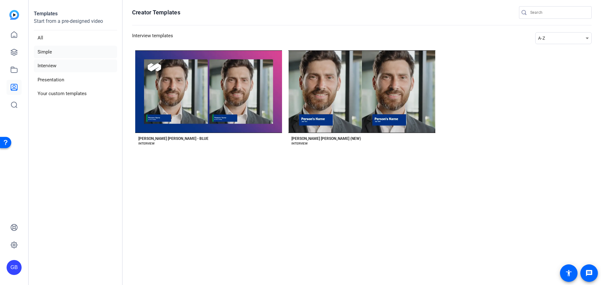
click at [39, 52] on li "Simple" at bounding box center [75, 52] width 83 height 13
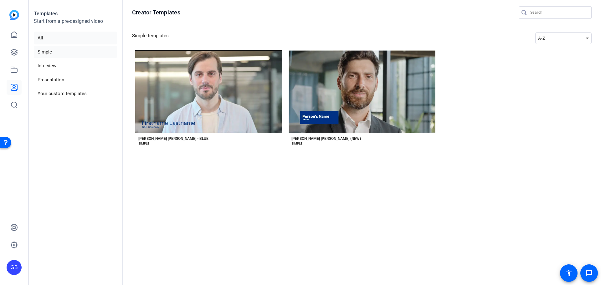
click at [43, 39] on li "All" at bounding box center [75, 38] width 83 height 13
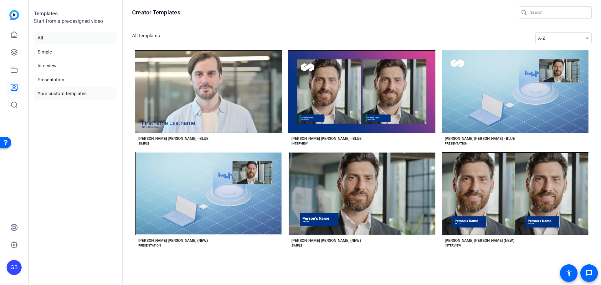
click at [59, 94] on li "Your custom templates" at bounding box center [75, 93] width 83 height 13
click at [52, 110] on aside "Templates Start from a pre-designed video All Simple Interview Presentation You…" at bounding box center [76, 142] width 94 height 285
click at [53, 95] on li "Your custom templates" at bounding box center [75, 93] width 83 height 13
click at [16, 69] on icon at bounding box center [14, 70] width 8 height 8
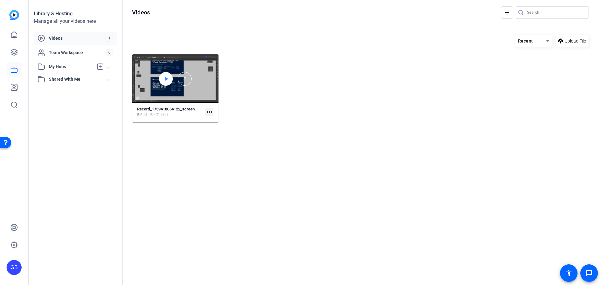
click at [167, 79] on icon at bounding box center [166, 79] width 3 height 4
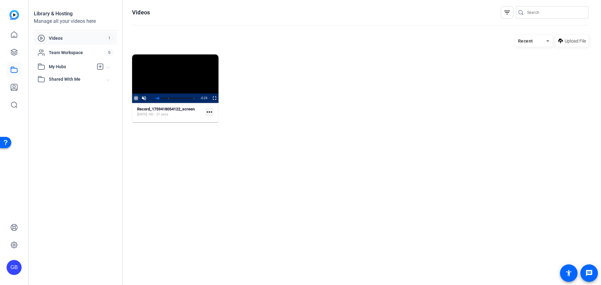
click at [132, 99] on span "Video Player" at bounding box center [132, 98] width 0 height 9
click at [311, 91] on div "Video Player is loading. Play Video Play Unmute Current Time 0:01 / Duration 0:…" at bounding box center [360, 88] width 456 height 68
click at [210, 112] on mat-icon "more_horiz" at bounding box center [209, 112] width 8 height 8
click at [178, 142] on div at bounding box center [300, 142] width 601 height 285
click at [210, 114] on mat-icon "more_horiz" at bounding box center [209, 112] width 8 height 8
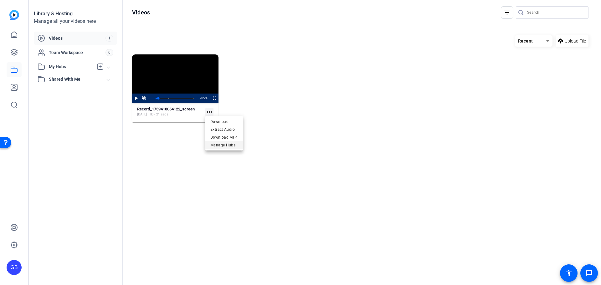
click at [223, 142] on span "Manage Hubs" at bounding box center [224, 145] width 28 height 8
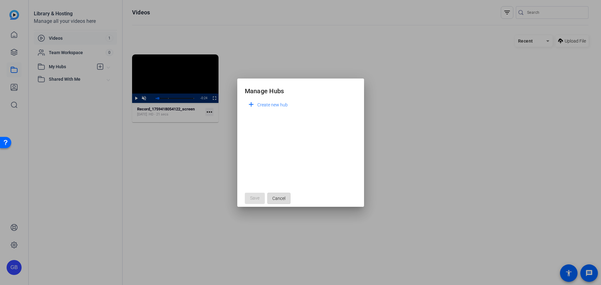
click at [282, 197] on span "Cancel" at bounding box center [278, 198] width 13 height 12
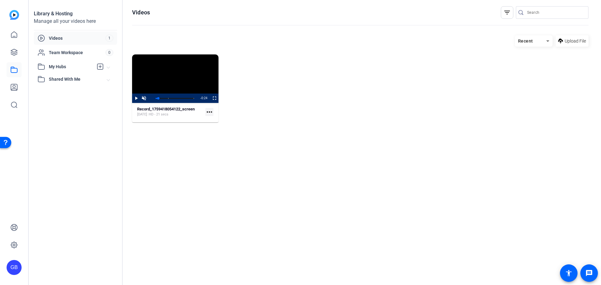
click at [51, 35] on span "Videos" at bounding box center [77, 38] width 57 height 6
click at [192, 85] on video "Video Player" at bounding box center [175, 78] width 86 height 48
click at [160, 110] on strong "Record_1759418054122_screen" at bounding box center [166, 109] width 58 height 5
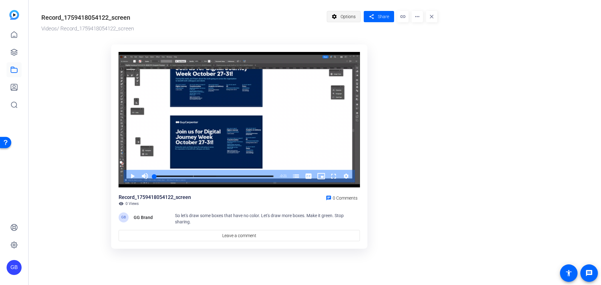
click at [337, 18] on mat-icon "settings" at bounding box center [334, 17] width 8 height 12
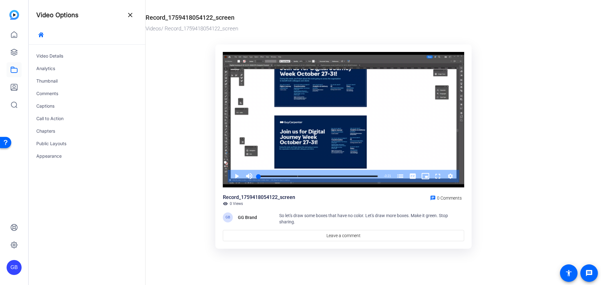
click at [328, 19] on div "Record_1759418054122_screen" at bounding box center [341, 16] width 393 height 11
click at [130, 16] on mat-icon "close" at bounding box center [130, 15] width 8 height 8
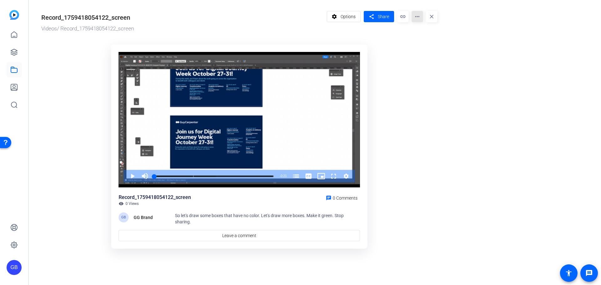
click at [417, 18] on mat-icon "more_horiz" at bounding box center [416, 16] width 11 height 11
click at [423, 132] on div at bounding box center [300, 142] width 601 height 285
click at [14, 34] on icon at bounding box center [14, 35] width 8 height 8
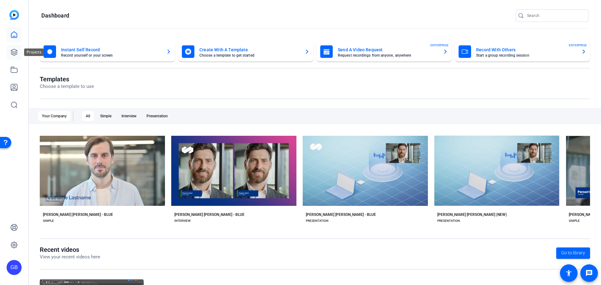
click at [13, 52] on icon at bounding box center [14, 52] width 6 height 6
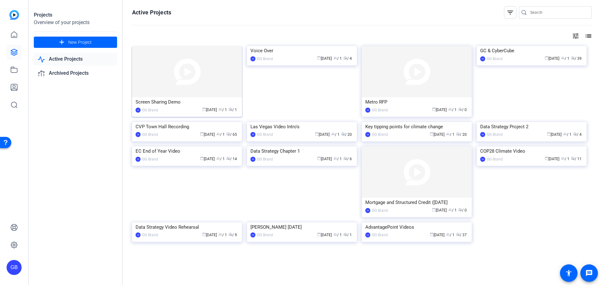
click at [184, 74] on img at bounding box center [187, 71] width 110 height 51
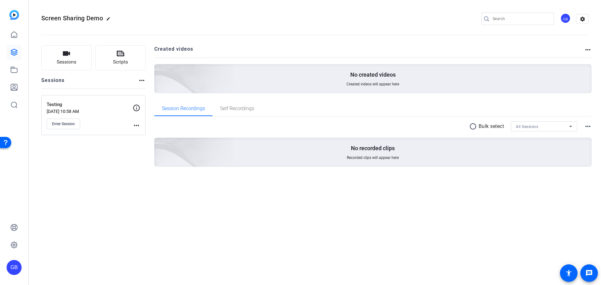
click at [85, 102] on p "Testing" at bounding box center [90, 104] width 86 height 7
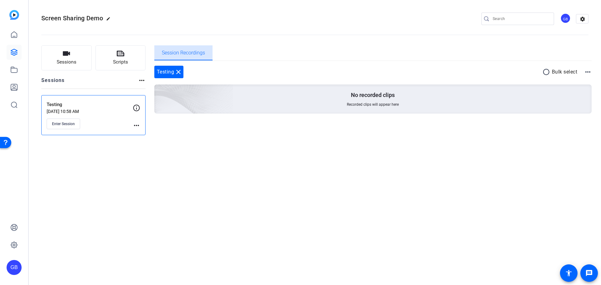
click at [190, 51] on span "Session Recordings" at bounding box center [183, 52] width 43 height 5
click at [196, 54] on span "Session Recordings" at bounding box center [183, 52] width 43 height 5
click at [178, 71] on mat-icon "close" at bounding box center [179, 72] width 8 height 8
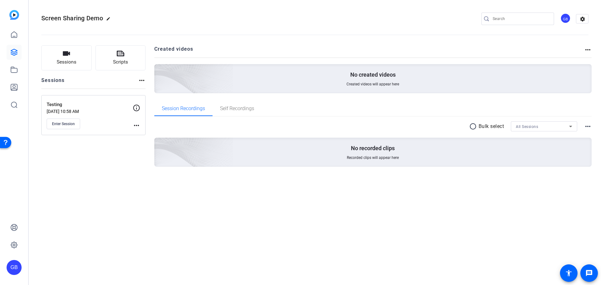
click at [117, 174] on div "Sessions Scripts Sessions more_horiz Testing [DATE] 10:58 AM Enter Session more…" at bounding box center [93, 115] width 104 height 141
click at [471, 48] on h2 "Created videos" at bounding box center [369, 51] width 430 height 12
click at [100, 192] on div "Sessions Scripts Sessions more_horiz Testing [DATE] 10:58 AM Enter Session more…" at bounding box center [315, 116] width 572 height 157
click at [17, 72] on icon at bounding box center [14, 70] width 6 height 6
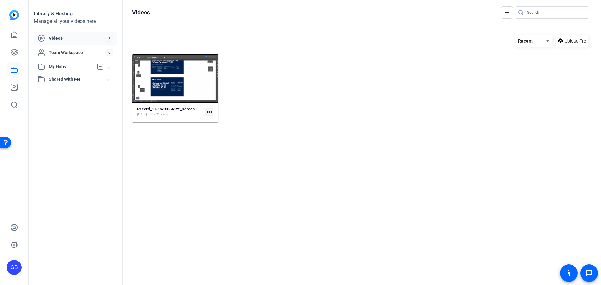
click at [209, 110] on mat-icon "more_horiz" at bounding box center [209, 112] width 8 height 8
click at [181, 76] on div at bounding box center [300, 142] width 601 height 285
click at [544, 41] on icon at bounding box center [548, 41] width 8 height 8
click at [387, 106] on div at bounding box center [300, 142] width 601 height 285
click at [178, 109] on strong "Record_1759418054122_screen" at bounding box center [166, 109] width 58 height 5
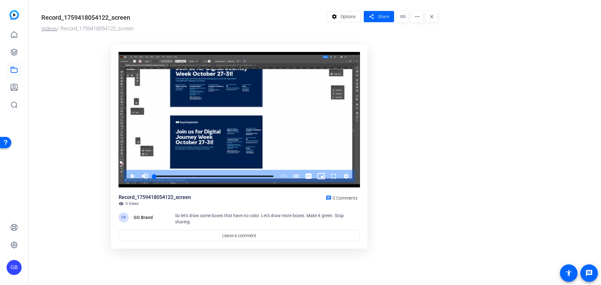
click at [48, 29] on link "Videos" at bounding box center [49, 28] width 16 height 6
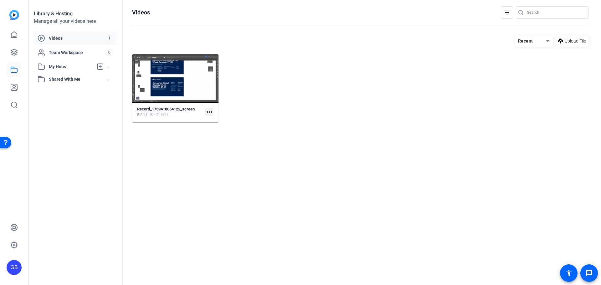
click at [165, 111] on strong "Record_1759418054122_screen" at bounding box center [166, 109] width 58 height 5
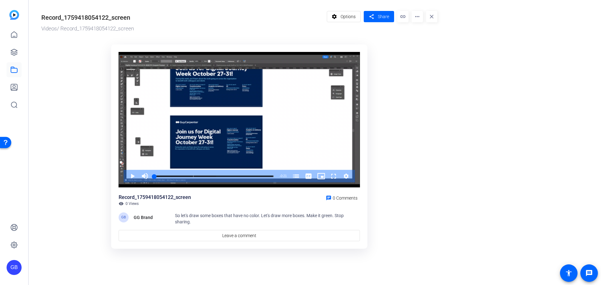
click at [414, 16] on mat-icon "more_horiz" at bounding box center [416, 16] width 11 height 11
click at [424, 67] on span "Delete" at bounding box center [430, 67] width 28 height 8
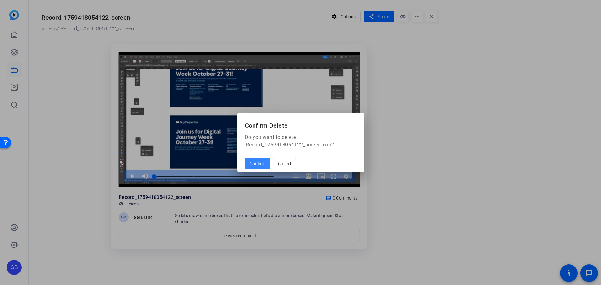
click at [262, 166] on span "Confirm" at bounding box center [258, 164] width 16 height 7
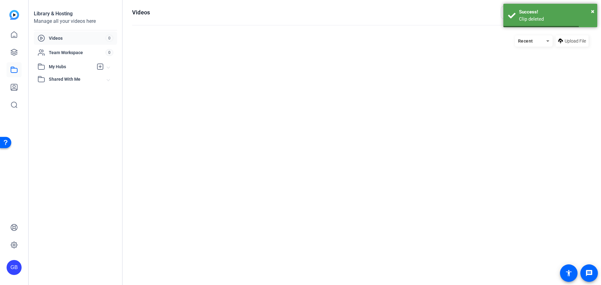
click at [70, 127] on div "Library & Hosting Manage all your videos here Videos 0 Team Workspace 0 My Hubs…" at bounding box center [76, 142] width 94 height 285
click at [13, 50] on icon at bounding box center [14, 52] width 8 height 8
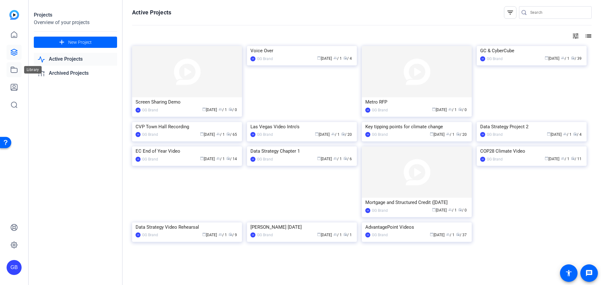
click at [14, 70] on icon at bounding box center [14, 70] width 8 height 8
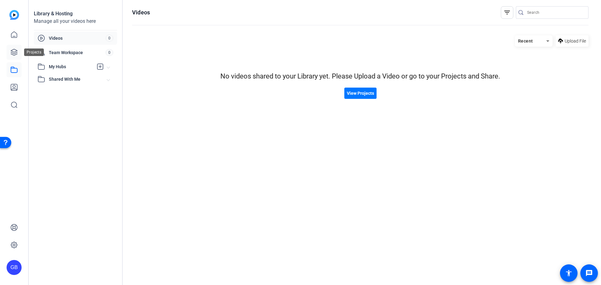
click at [15, 52] on icon at bounding box center [14, 52] width 6 height 6
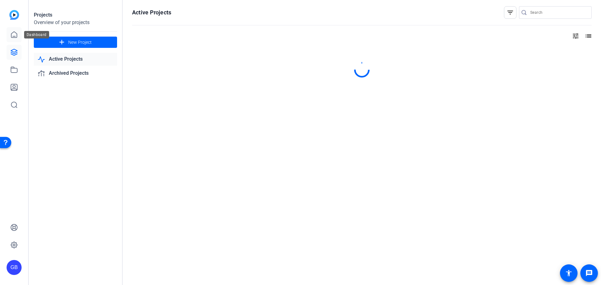
click at [15, 32] on icon at bounding box center [14, 35] width 8 height 8
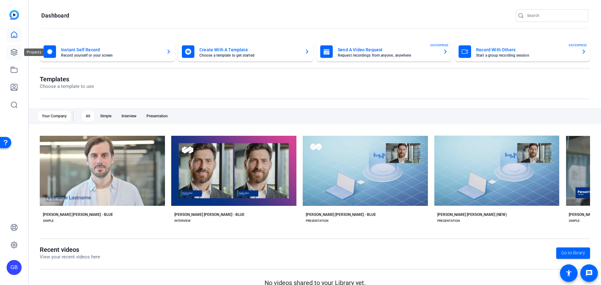
click at [17, 49] on icon at bounding box center [14, 52] width 8 height 8
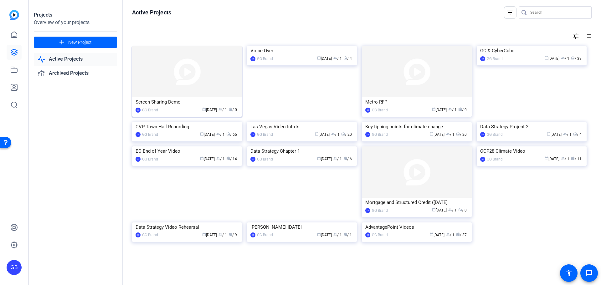
click at [177, 87] on img at bounding box center [187, 71] width 110 height 51
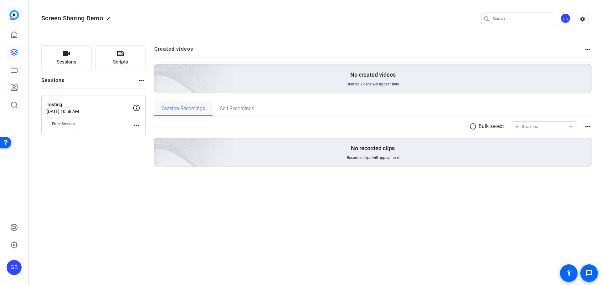
click at [182, 108] on span "Session Recordings" at bounding box center [183, 108] width 43 height 5
click at [235, 109] on span "Self Recordings" at bounding box center [237, 108] width 34 height 5
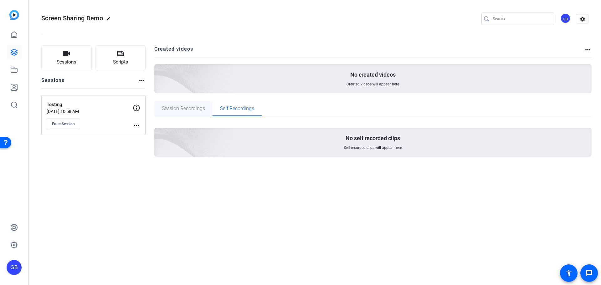
click at [180, 110] on span "Session Recordings" at bounding box center [183, 108] width 43 height 5
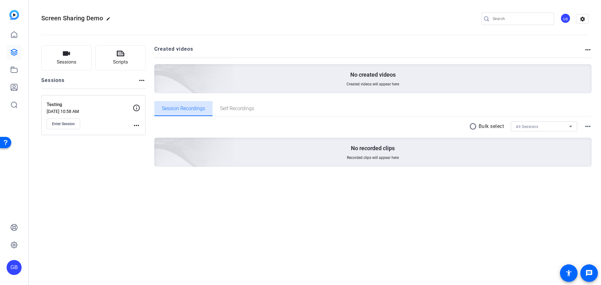
click at [180, 106] on span "Session Recordings" at bounding box center [183, 108] width 43 height 5
click at [65, 175] on div "Sessions Scripts Sessions more_horiz Testing [DATE] 10:58 AM Enter Session more…" at bounding box center [93, 115] width 104 height 141
click at [64, 55] on icon "button" at bounding box center [66, 53] width 7 height 4
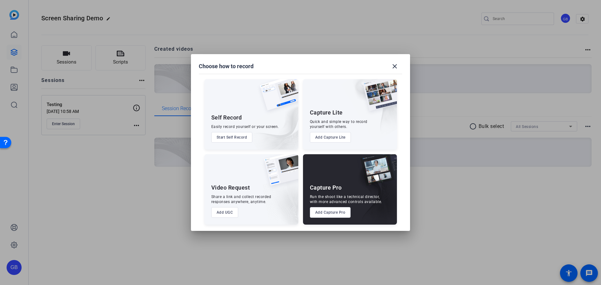
click at [225, 211] on button "Add UGC" at bounding box center [224, 212] width 27 height 11
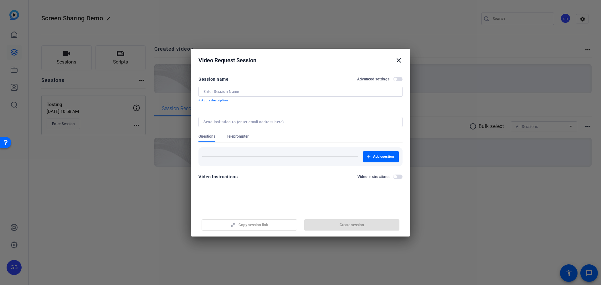
drag, startPoint x: 312, startPoint y: 56, endPoint x: 350, endPoint y: 64, distance: 39.0
click at [308, 67] on h2 "Video Request Session close" at bounding box center [300, 59] width 219 height 20
click at [399, 59] on mat-icon "close" at bounding box center [399, 61] width 8 height 8
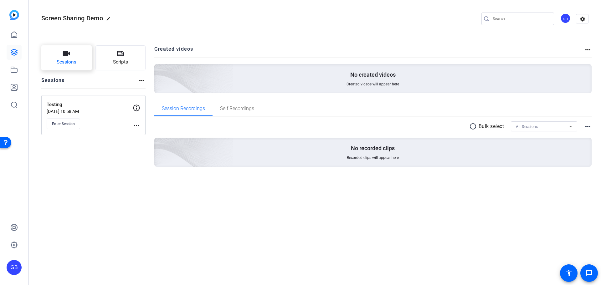
click at [78, 57] on button "Sessions" at bounding box center [66, 57] width 50 height 25
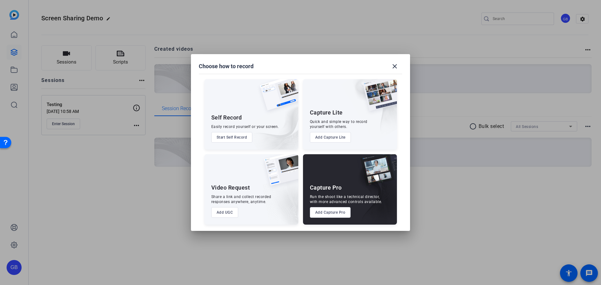
click at [409, 189] on mat-dialog-content "Self Record Easily record yourself or your screen. Start Self Record Capture Li…" at bounding box center [300, 149] width 219 height 164
click at [488, 201] on div at bounding box center [300, 142] width 601 height 285
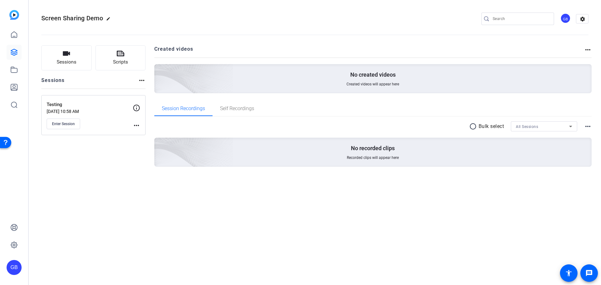
click at [14, 15] on img at bounding box center [14, 15] width 10 height 10
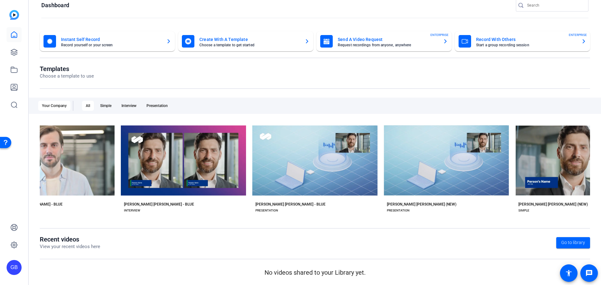
scroll to position [0, 18]
